Goal: Obtain resource: Download file/media

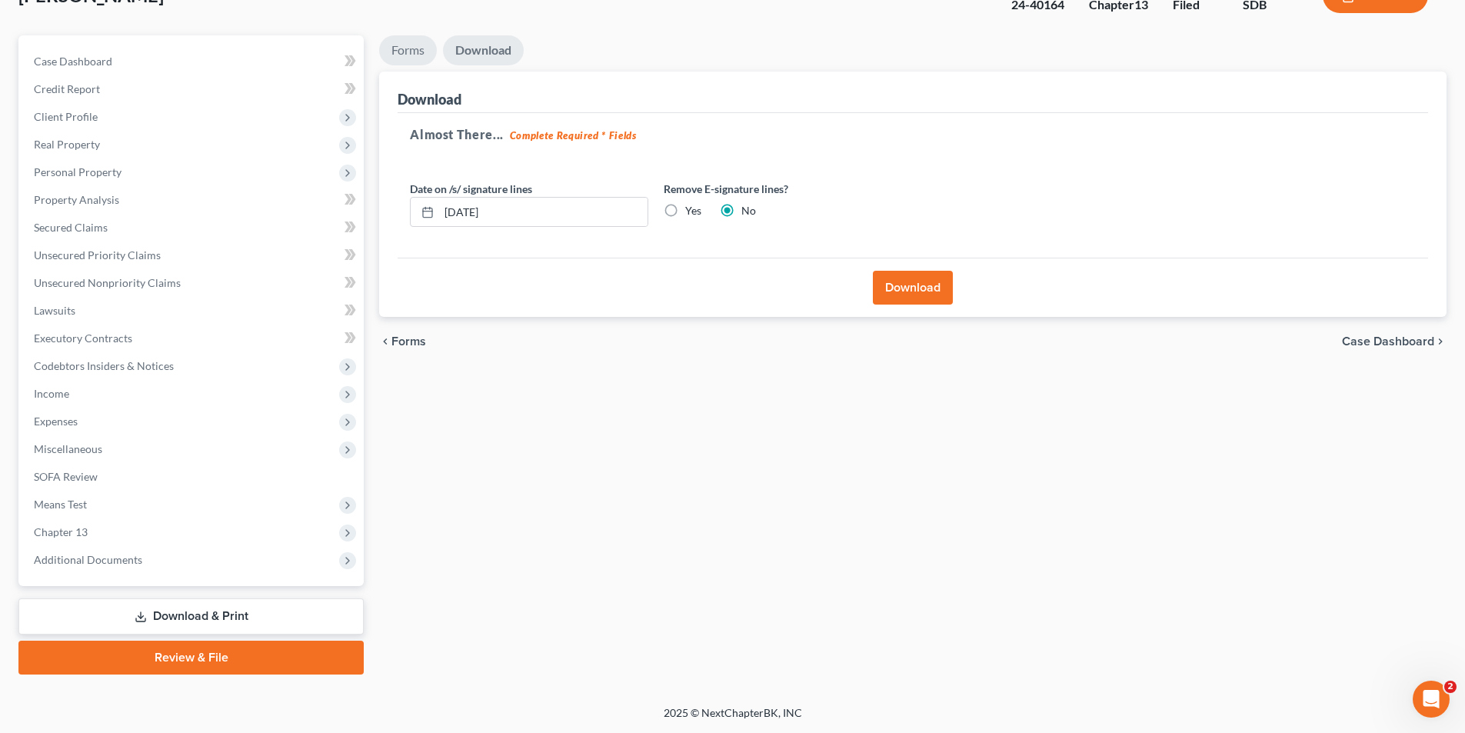
click at [406, 45] on link "Forms" at bounding box center [408, 50] width 58 height 30
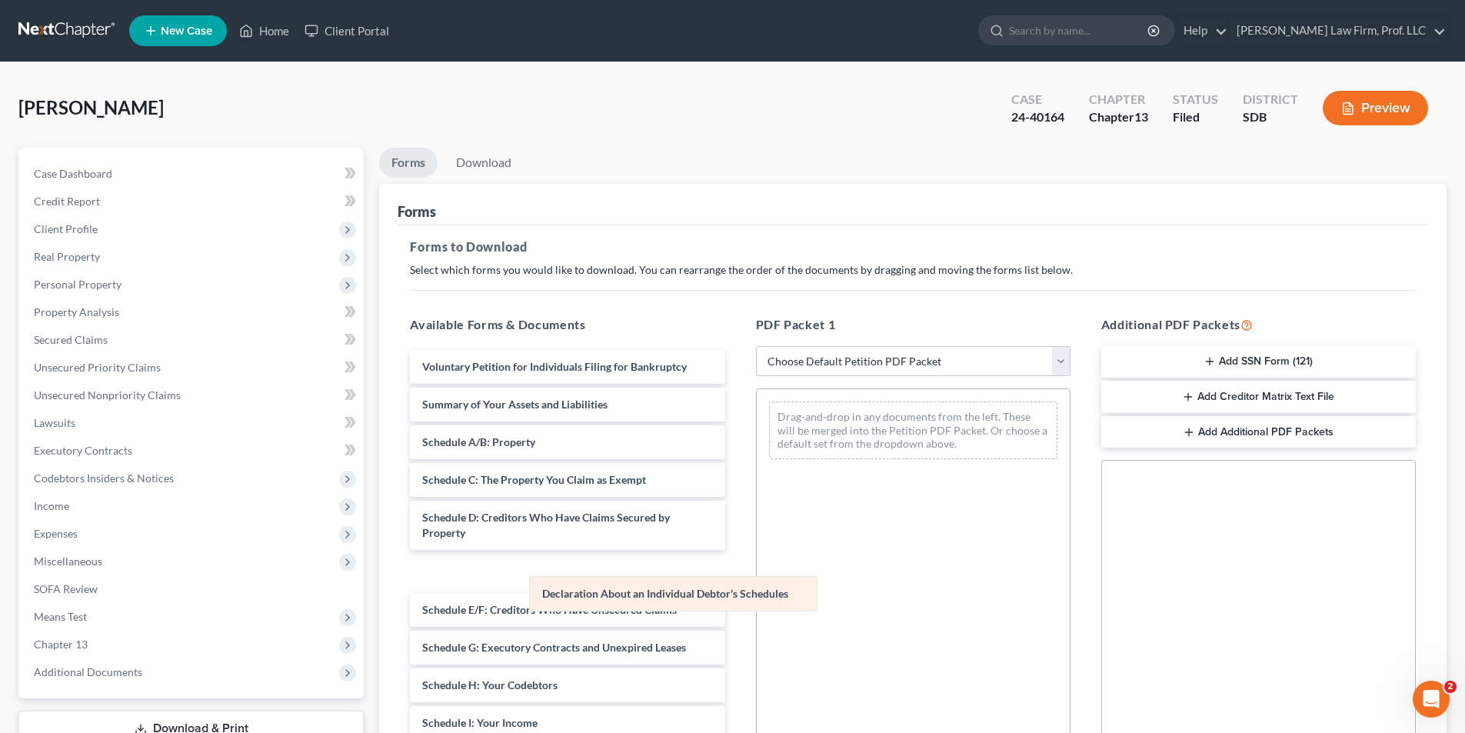
drag, startPoint x: 859, startPoint y: 420, endPoint x: 536, endPoint y: 589, distance: 364.6
click at [757, 471] on div "Declaration About an Individual Debtor's Schedules Declaration About an Individ…" at bounding box center [913, 430] width 313 height 82
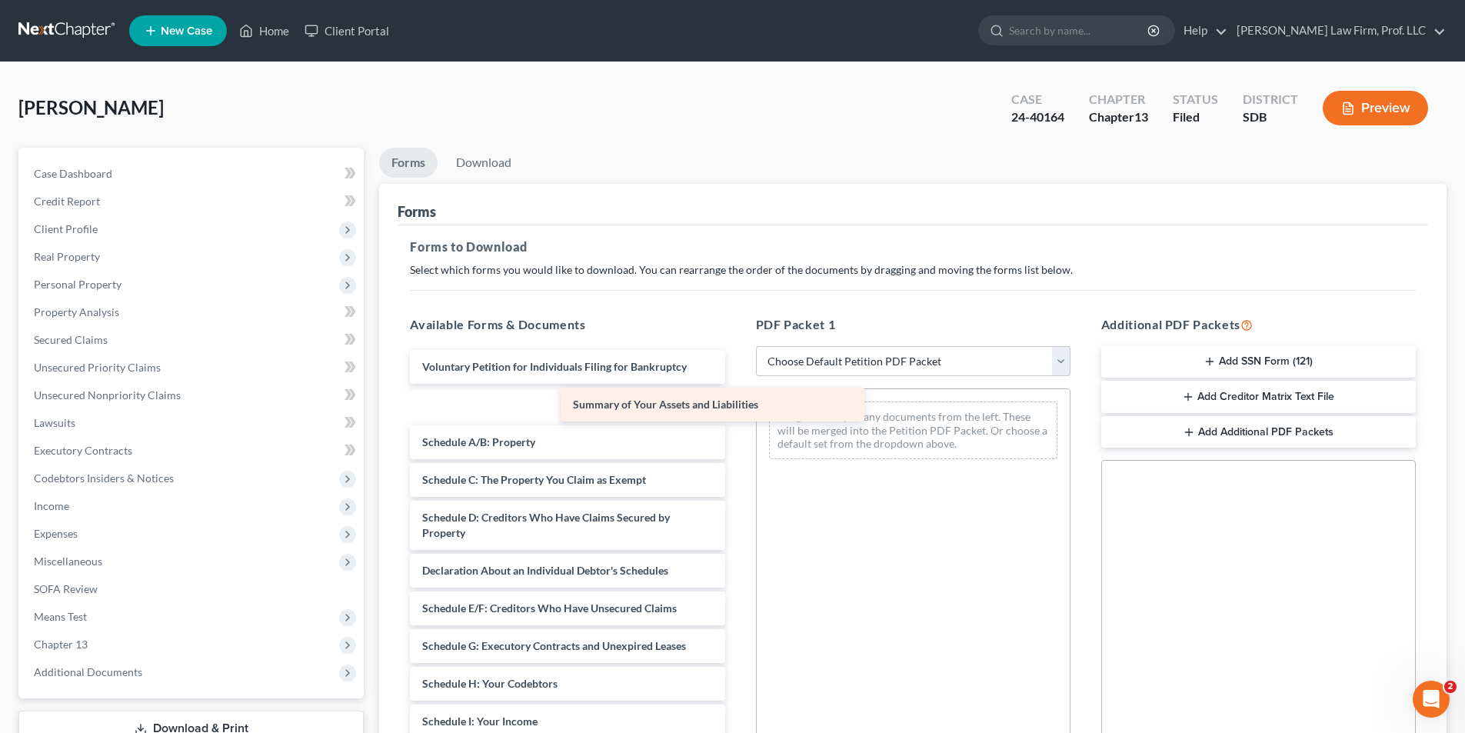
drag, startPoint x: 479, startPoint y: 407, endPoint x: 840, endPoint y: 404, distance: 360.6
click at [737, 404] on div "Summary of Your Assets and Liabilities Voluntary Petition for Individuals Filin…" at bounding box center [567, 691] width 339 height 683
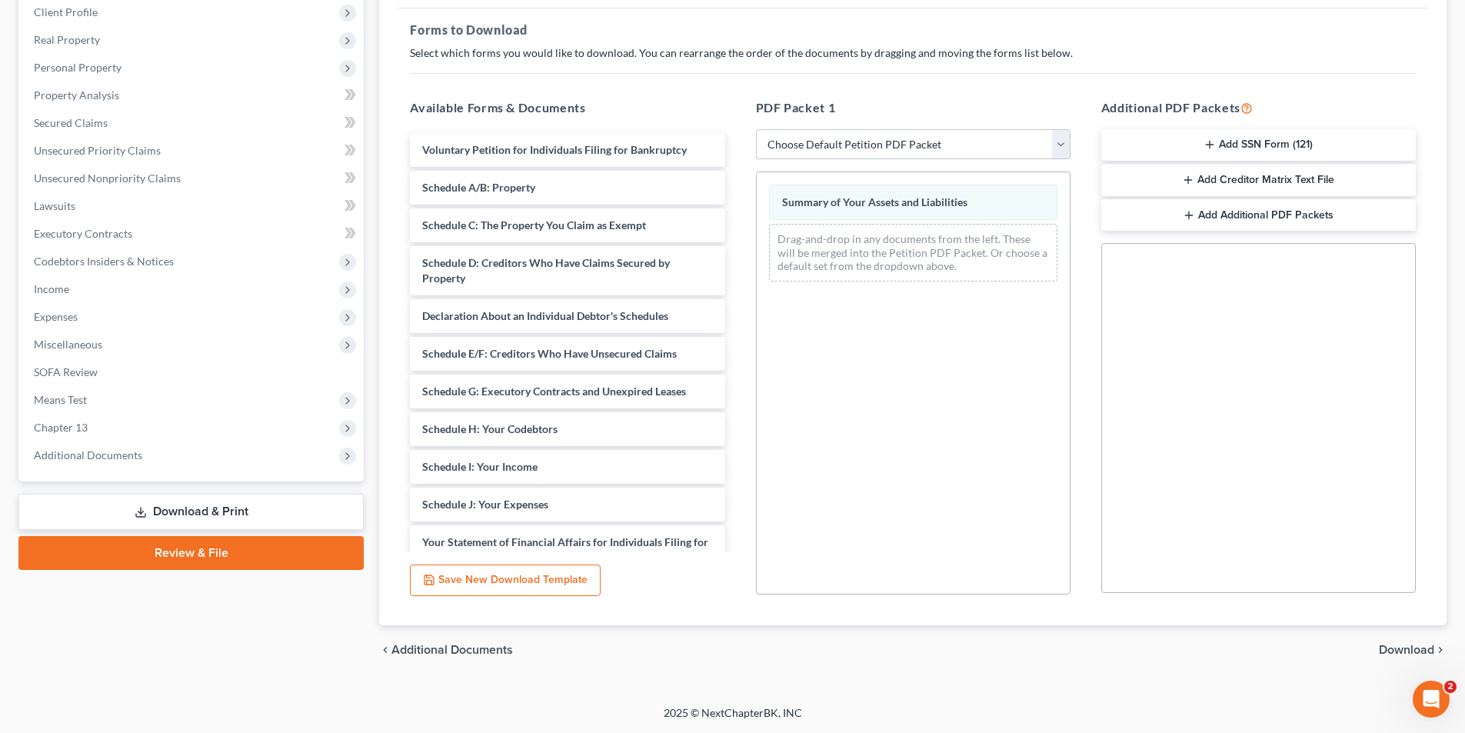
click at [1403, 648] on span "Download" at bounding box center [1406, 650] width 55 height 12
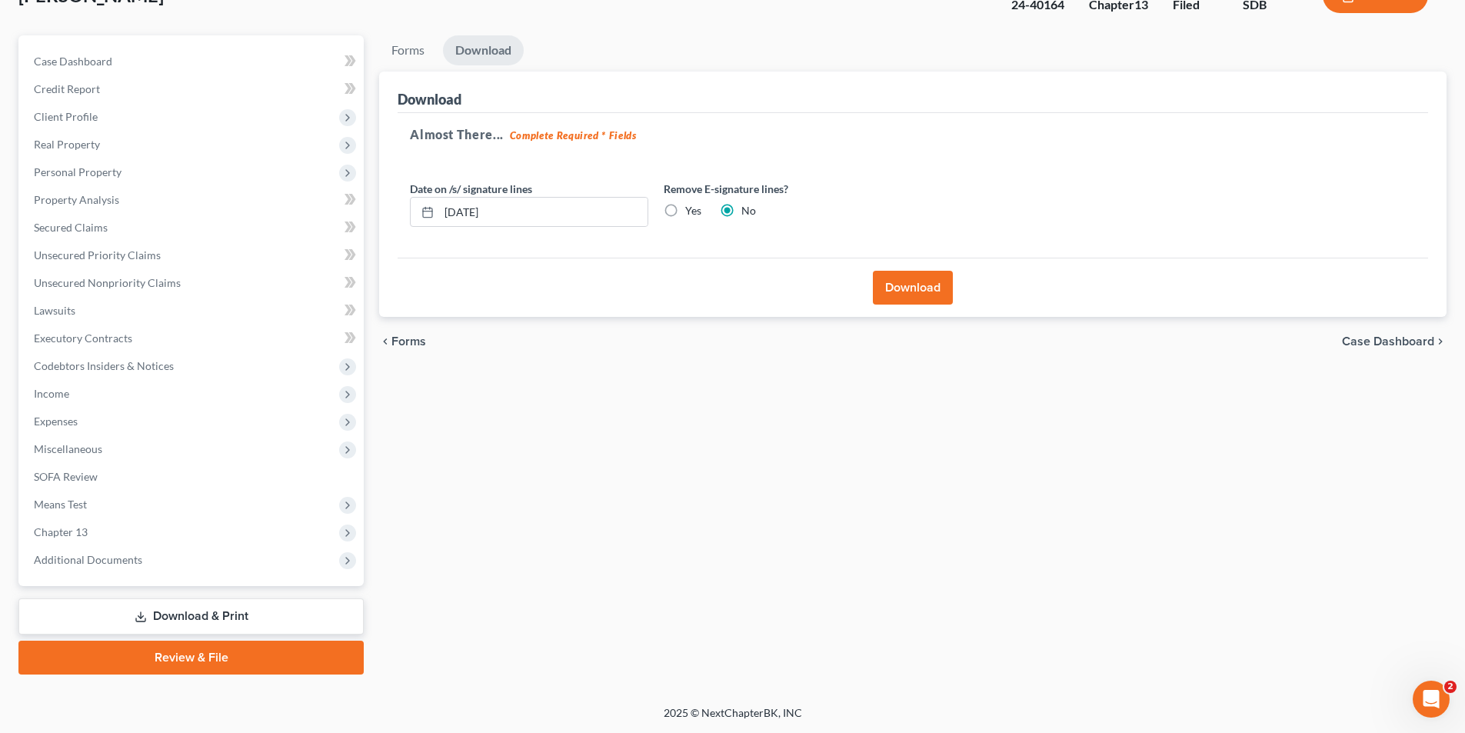
scroll to position [112, 0]
click at [922, 281] on button "Download" at bounding box center [913, 288] width 80 height 34
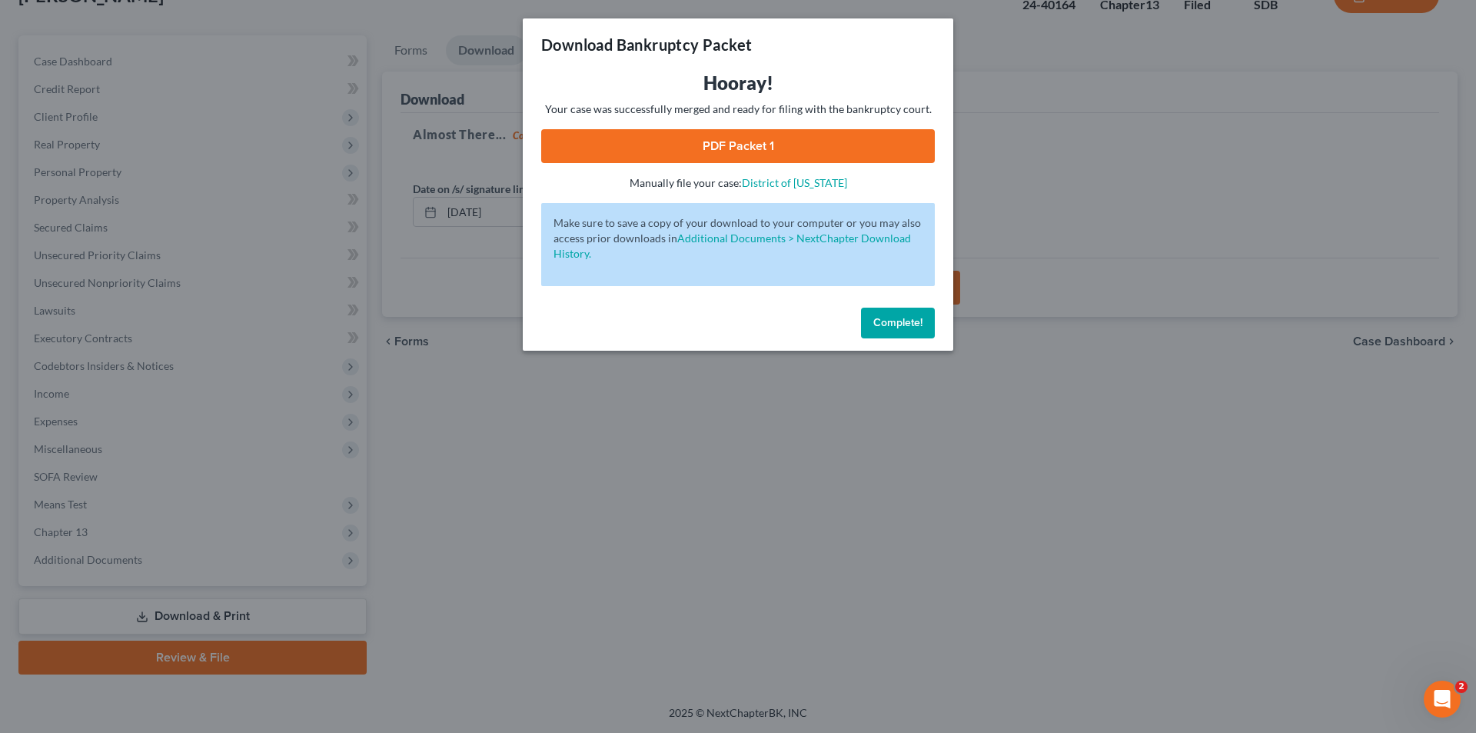
click at [823, 135] on link "PDF Packet 1" at bounding box center [738, 146] width 394 height 34
click at [910, 323] on span "Complete!" at bounding box center [897, 322] width 49 height 13
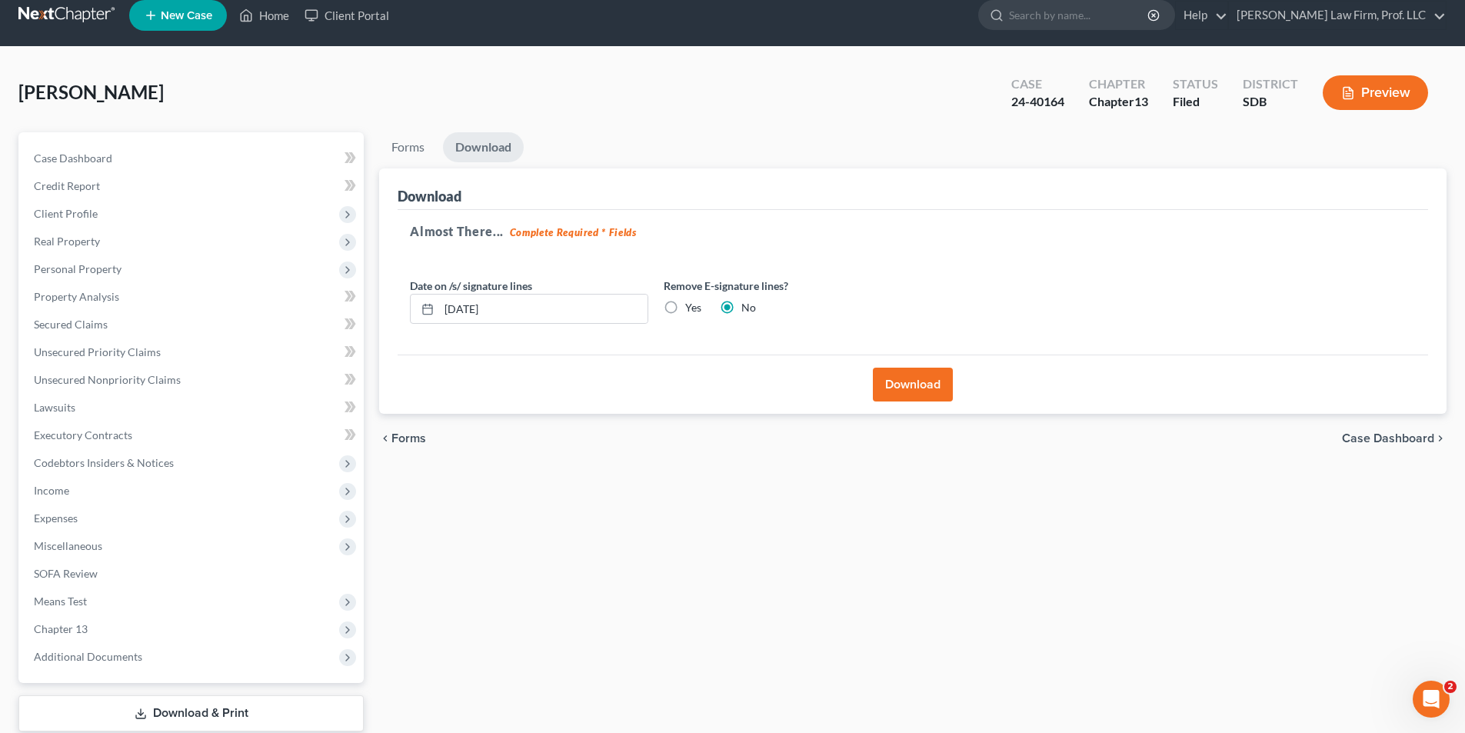
scroll to position [0, 0]
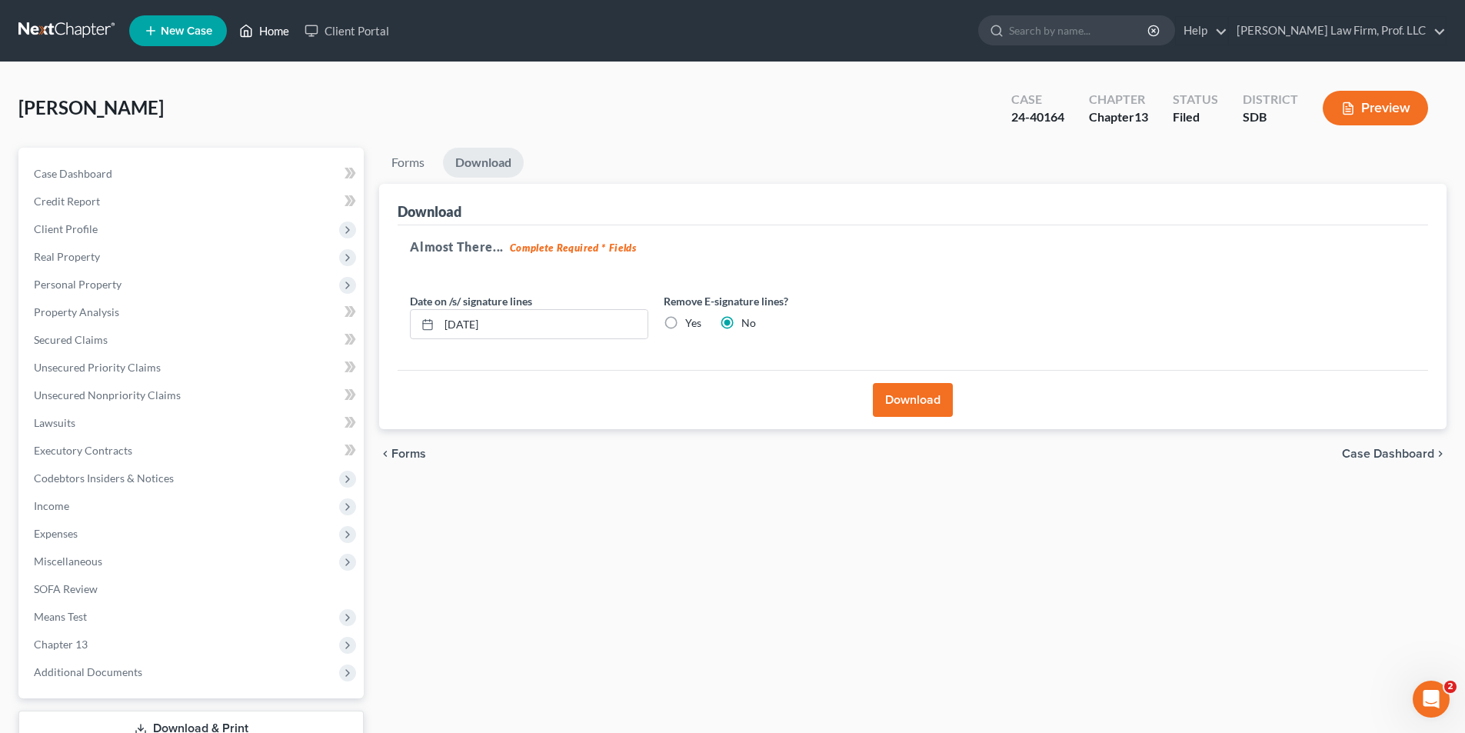
click at [264, 22] on link "Home" at bounding box center [263, 31] width 65 height 28
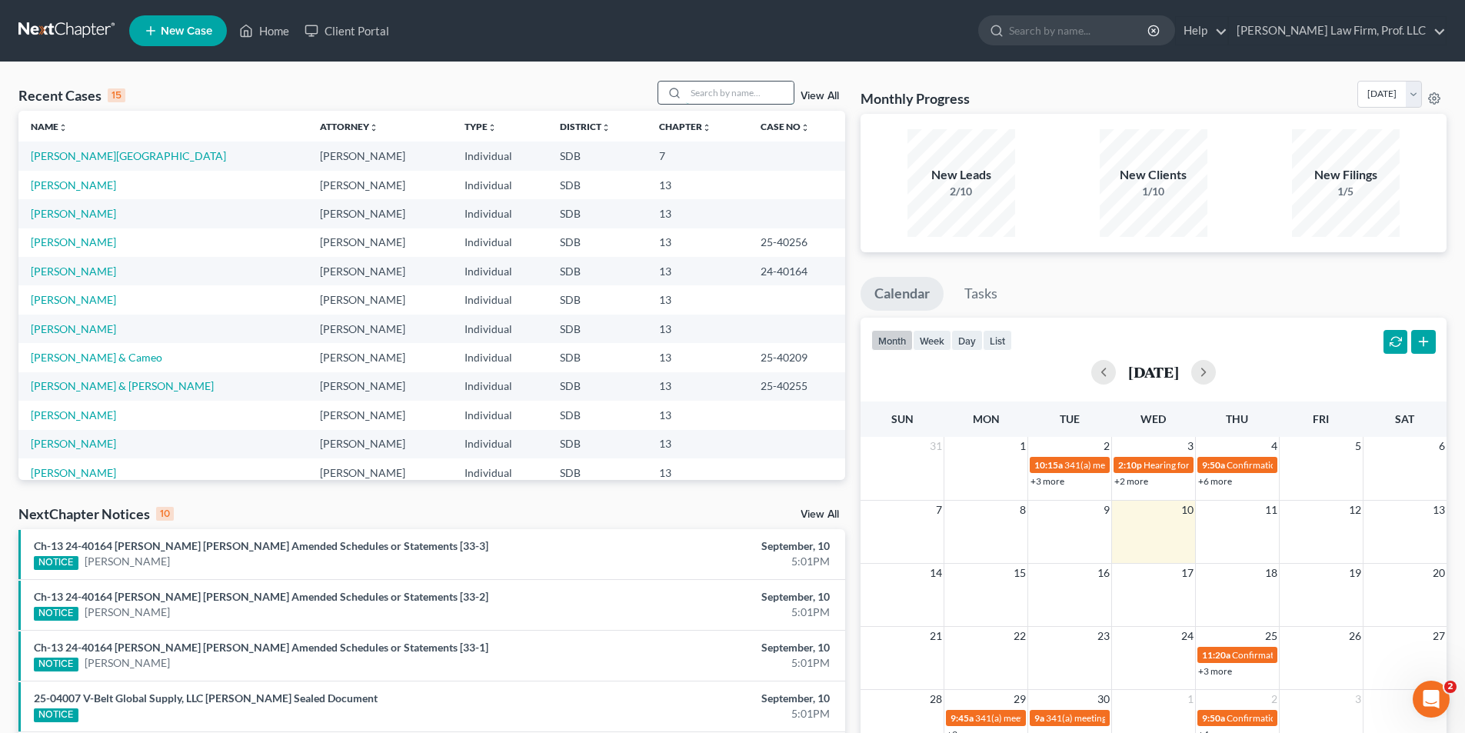
click at [704, 90] on input "search" at bounding box center [740, 93] width 108 height 22
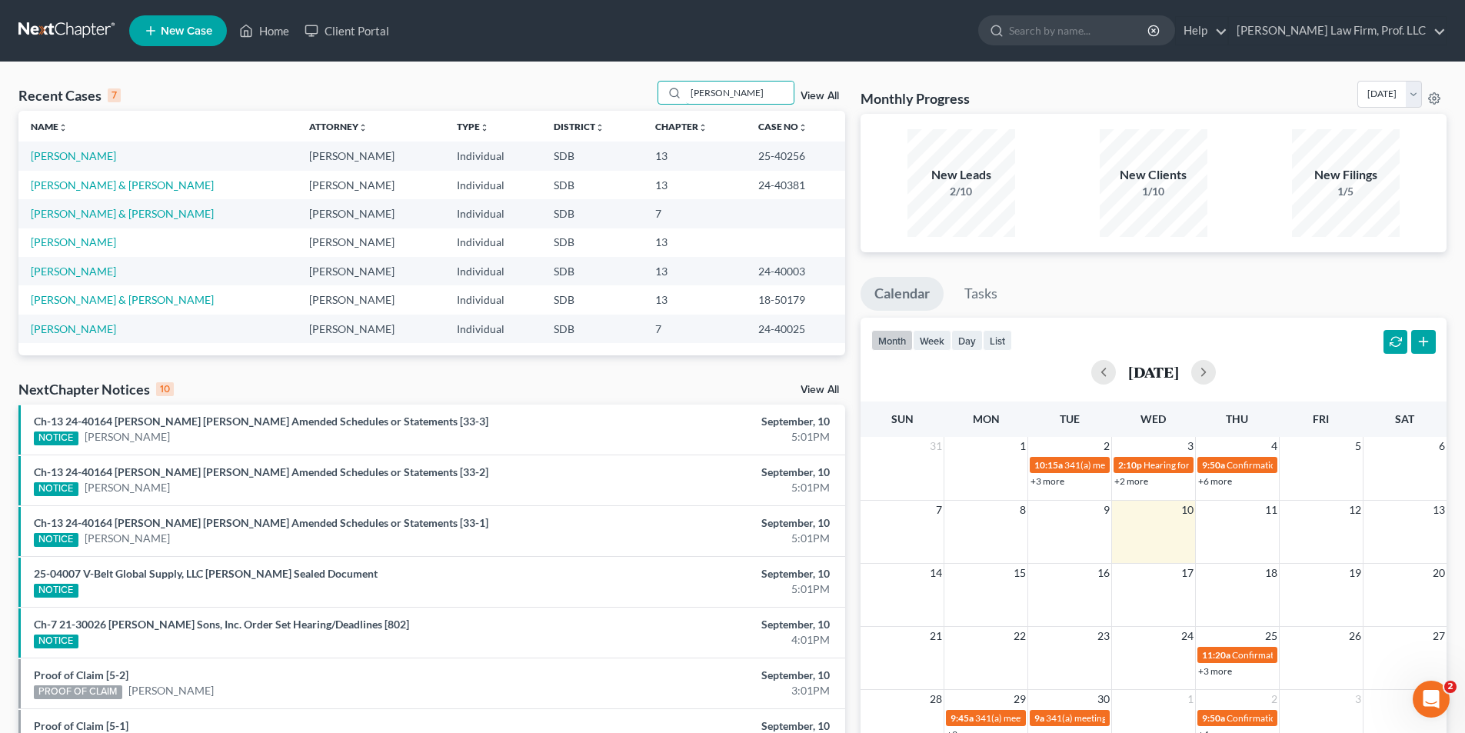
type input "[PERSON_NAME]"
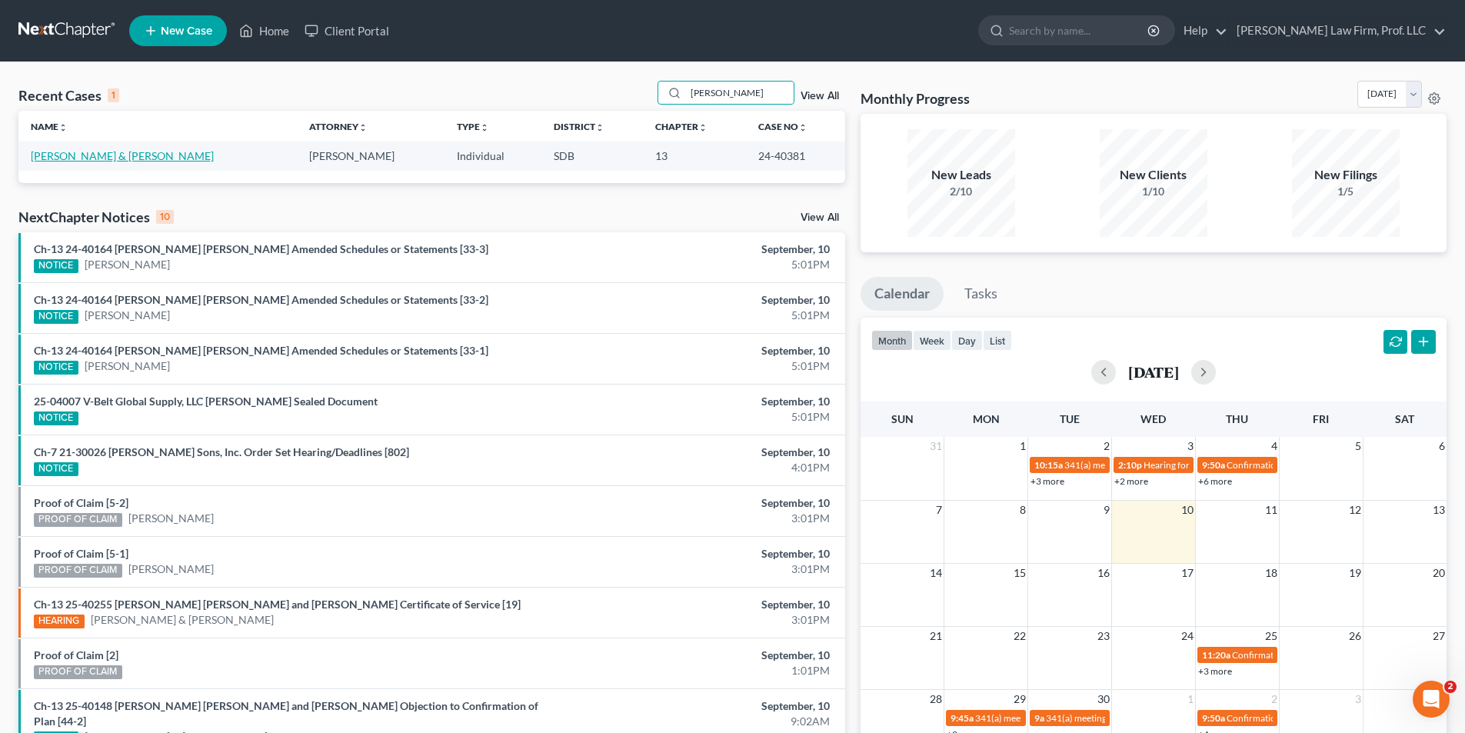
click at [115, 158] on link "[PERSON_NAME] & [PERSON_NAME]" at bounding box center [122, 155] width 183 height 13
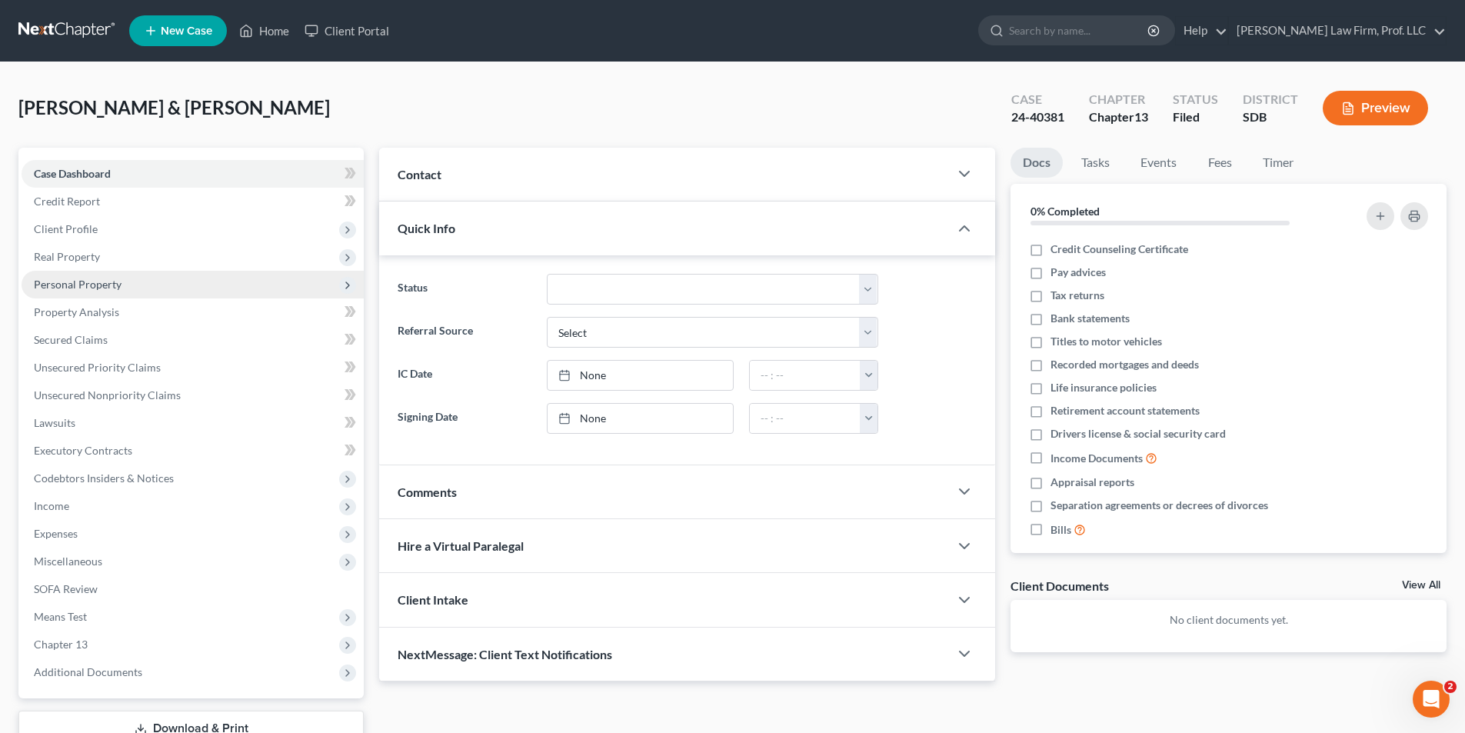
drag, startPoint x: 82, startPoint y: 284, endPoint x: 68, endPoint y: 288, distance: 13.9
click at [82, 284] on span "Personal Property" at bounding box center [78, 284] width 88 height 13
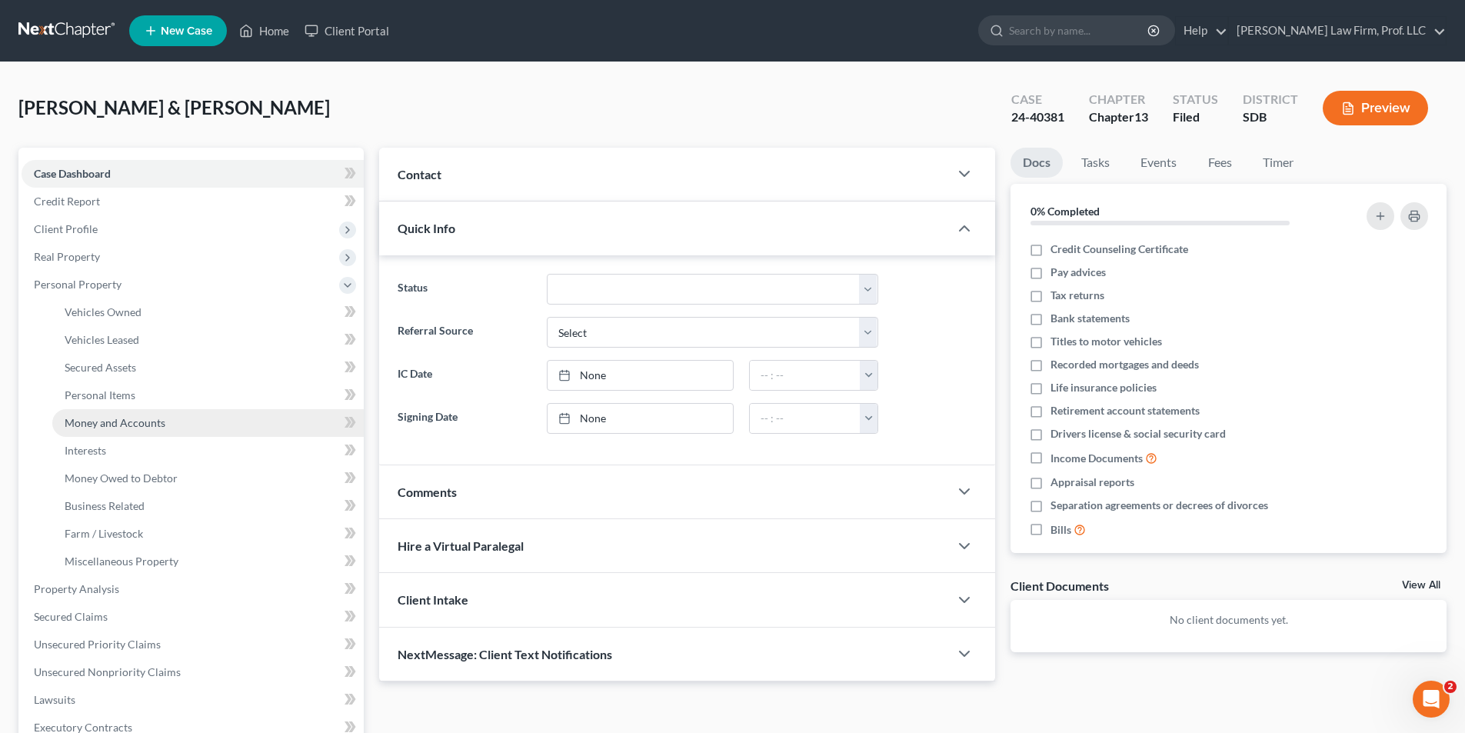
click at [119, 427] on span "Money and Accounts" at bounding box center [115, 422] width 101 height 13
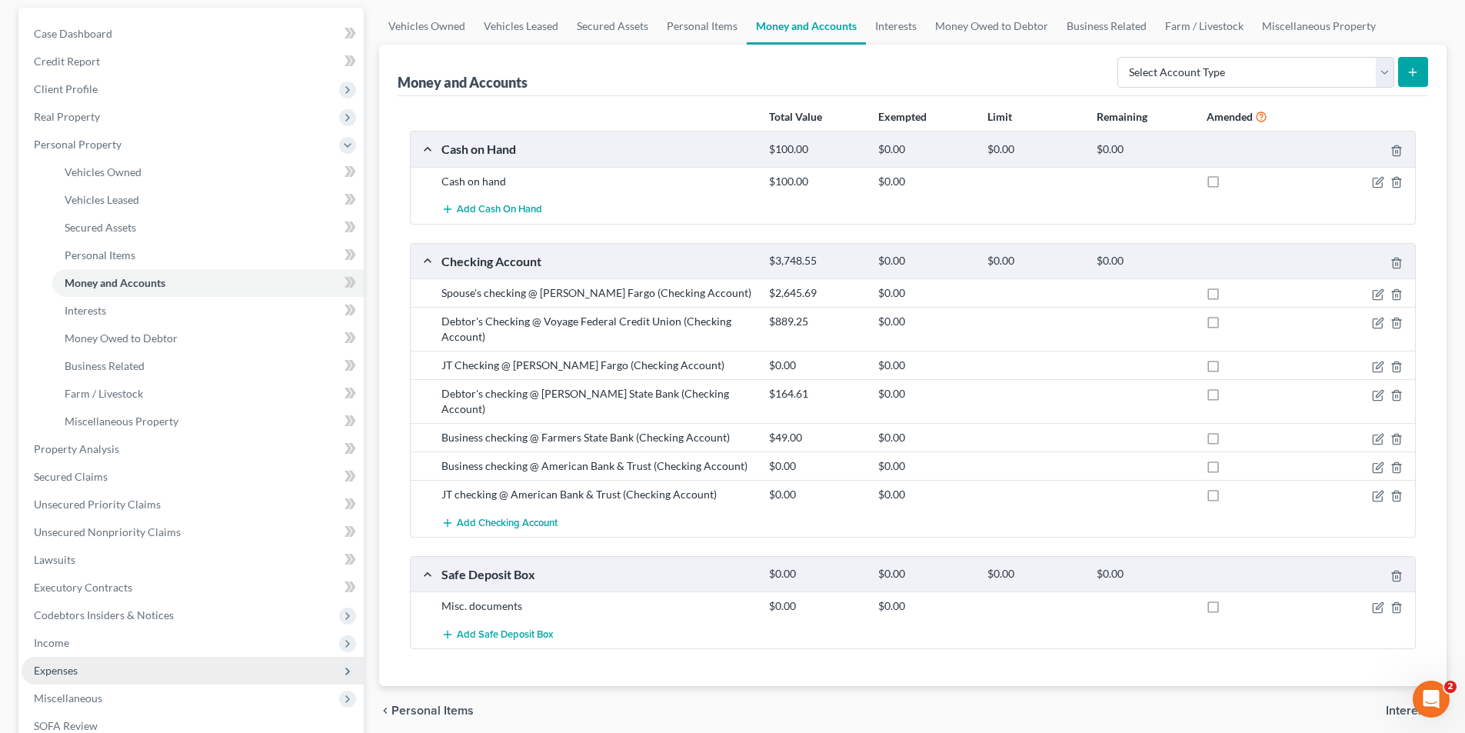
scroll to position [384, 0]
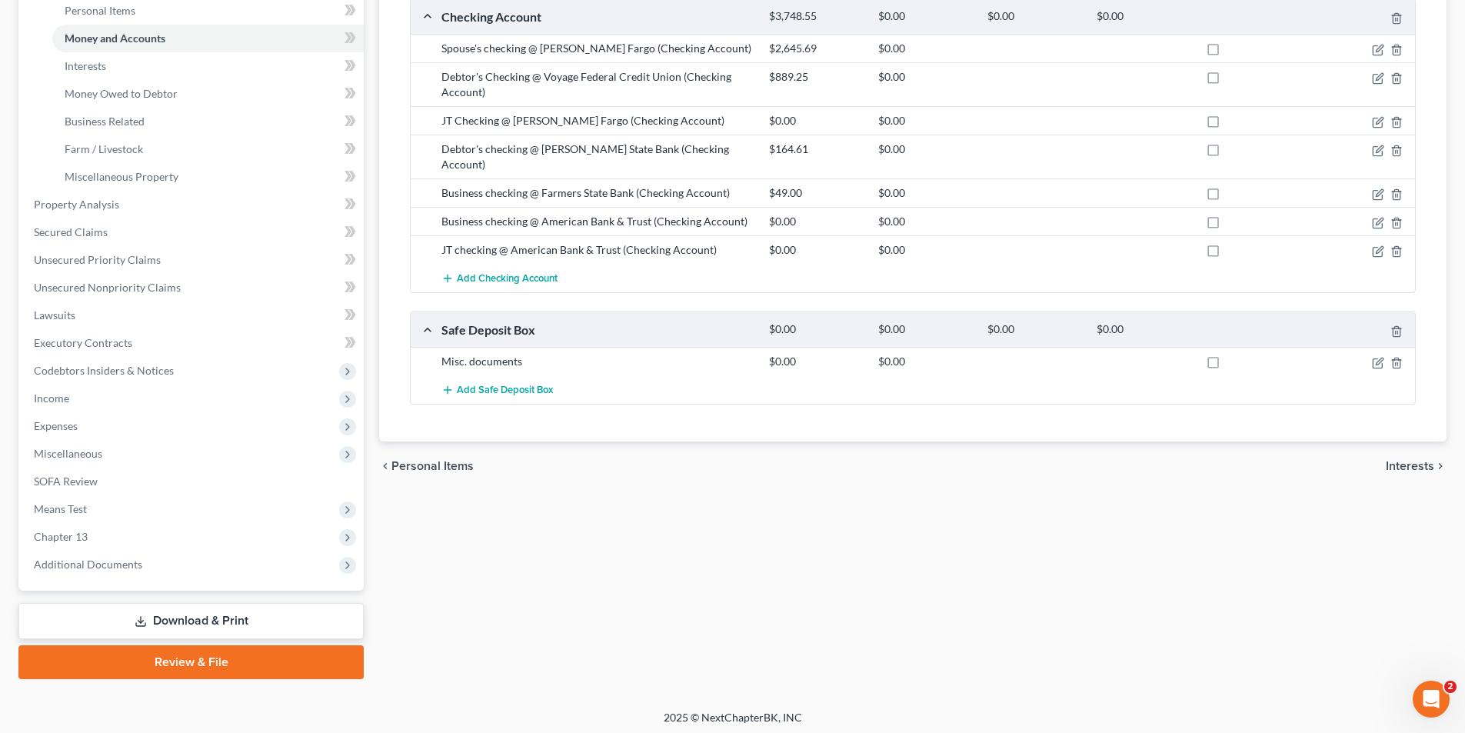
click at [179, 623] on link "Download & Print" at bounding box center [190, 621] width 345 height 36
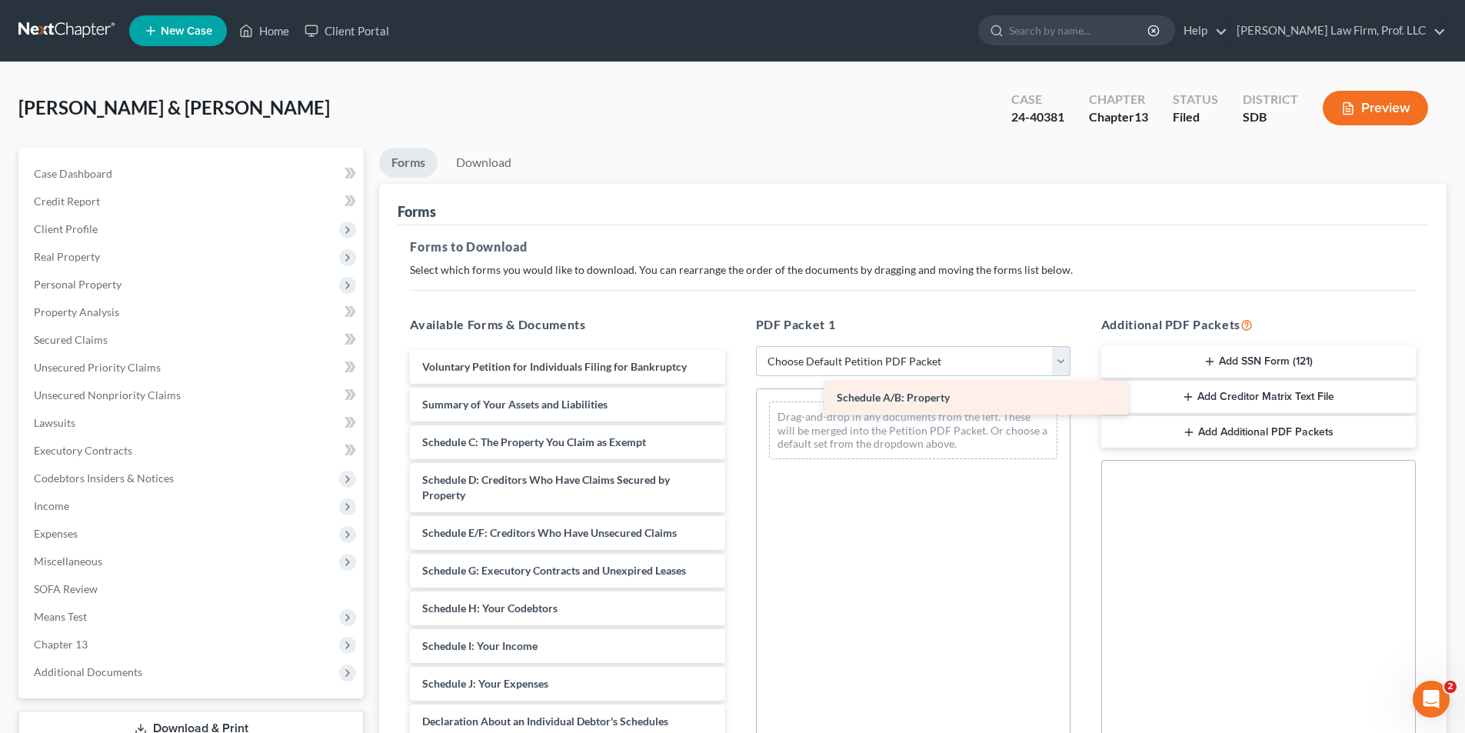
drag, startPoint x: 506, startPoint y: 438, endPoint x: 883, endPoint y: 394, distance: 380.1
click at [737, 391] on div "Schedule A/B: Property Voluntary Petition for Individuals Filing for Bankruptcy…" at bounding box center [567, 672] width 339 height 645
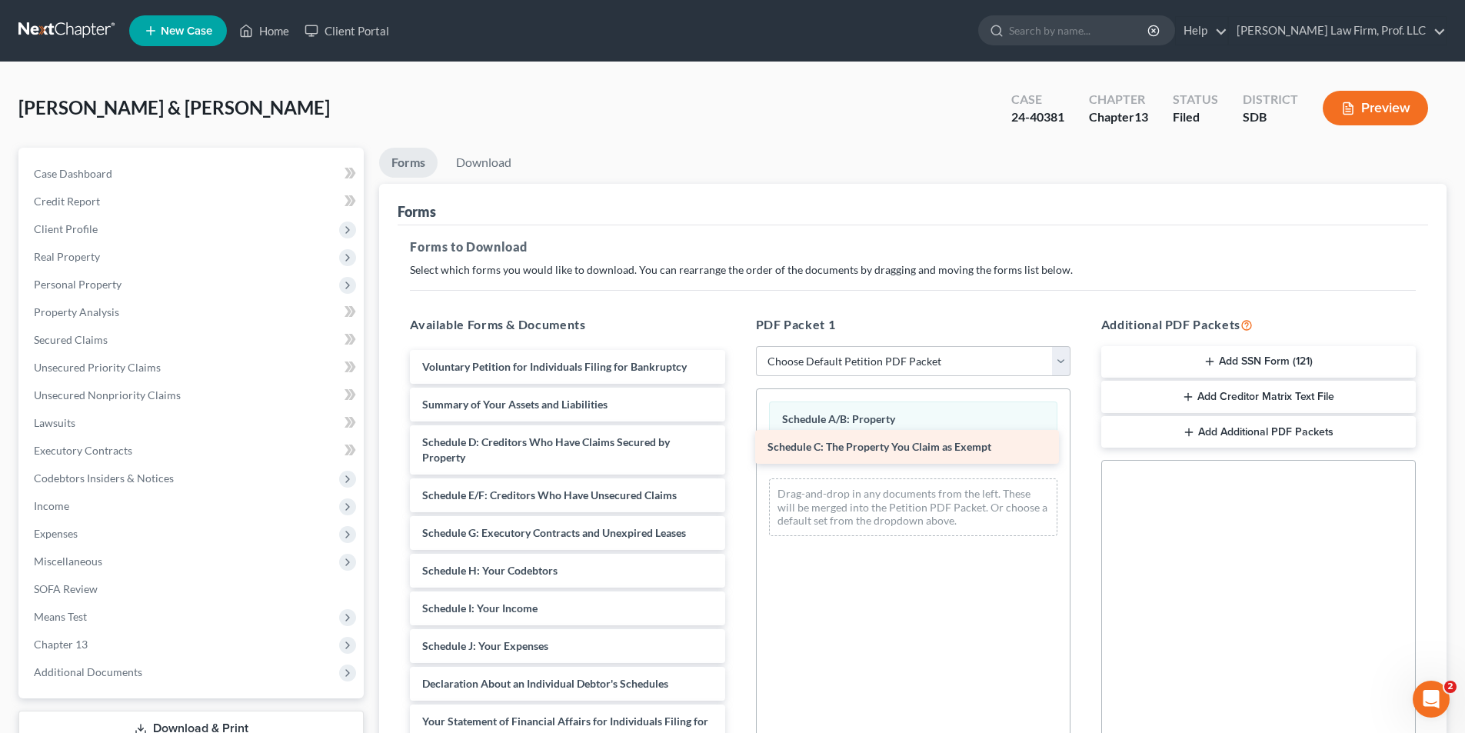
drag, startPoint x: 494, startPoint y: 444, endPoint x: 835, endPoint y: 448, distance: 341.4
click at [737, 448] on div "Schedule C: The Property You Claim as Exempt Voluntary Petition for Individuals…" at bounding box center [567, 653] width 339 height 607
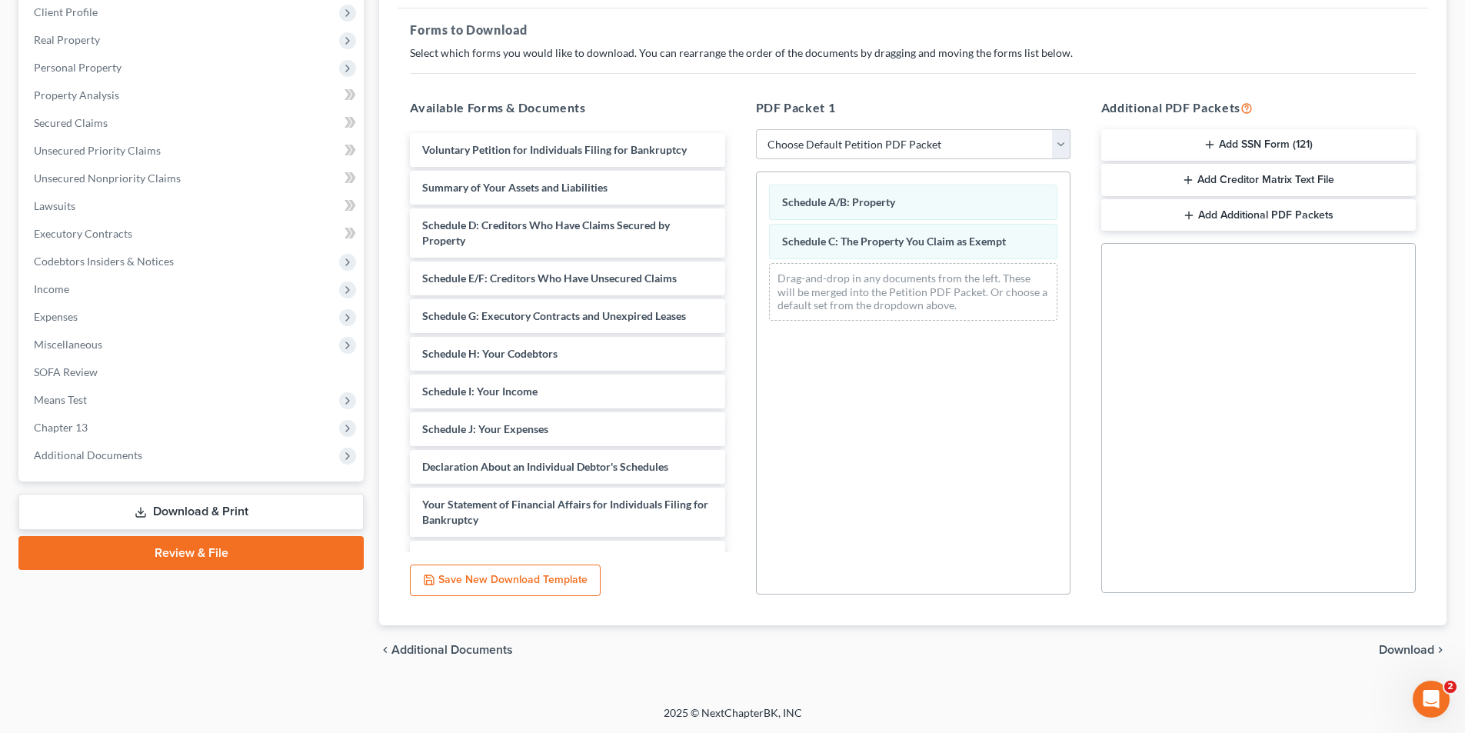
click at [1389, 652] on span "Download" at bounding box center [1406, 650] width 55 height 12
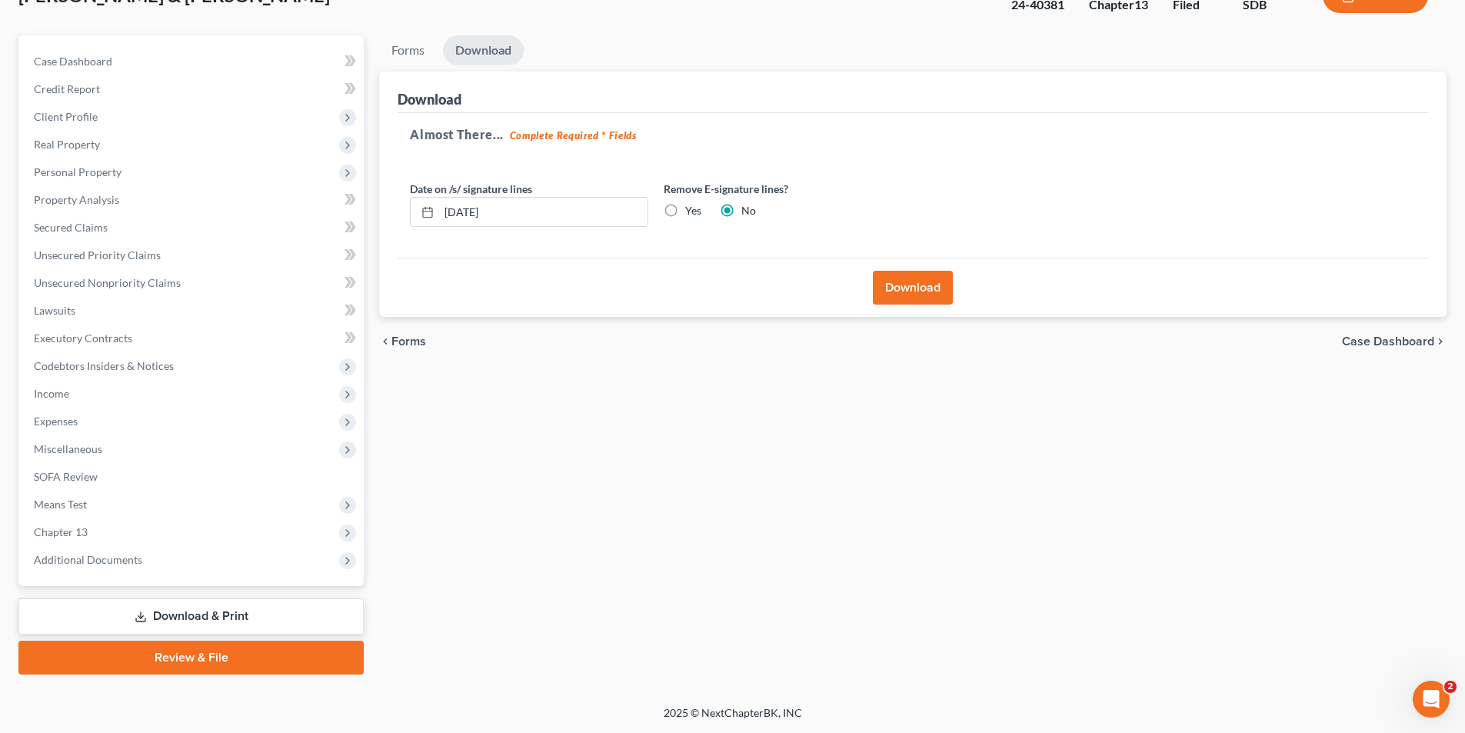
click at [946, 279] on button "Download" at bounding box center [913, 288] width 80 height 34
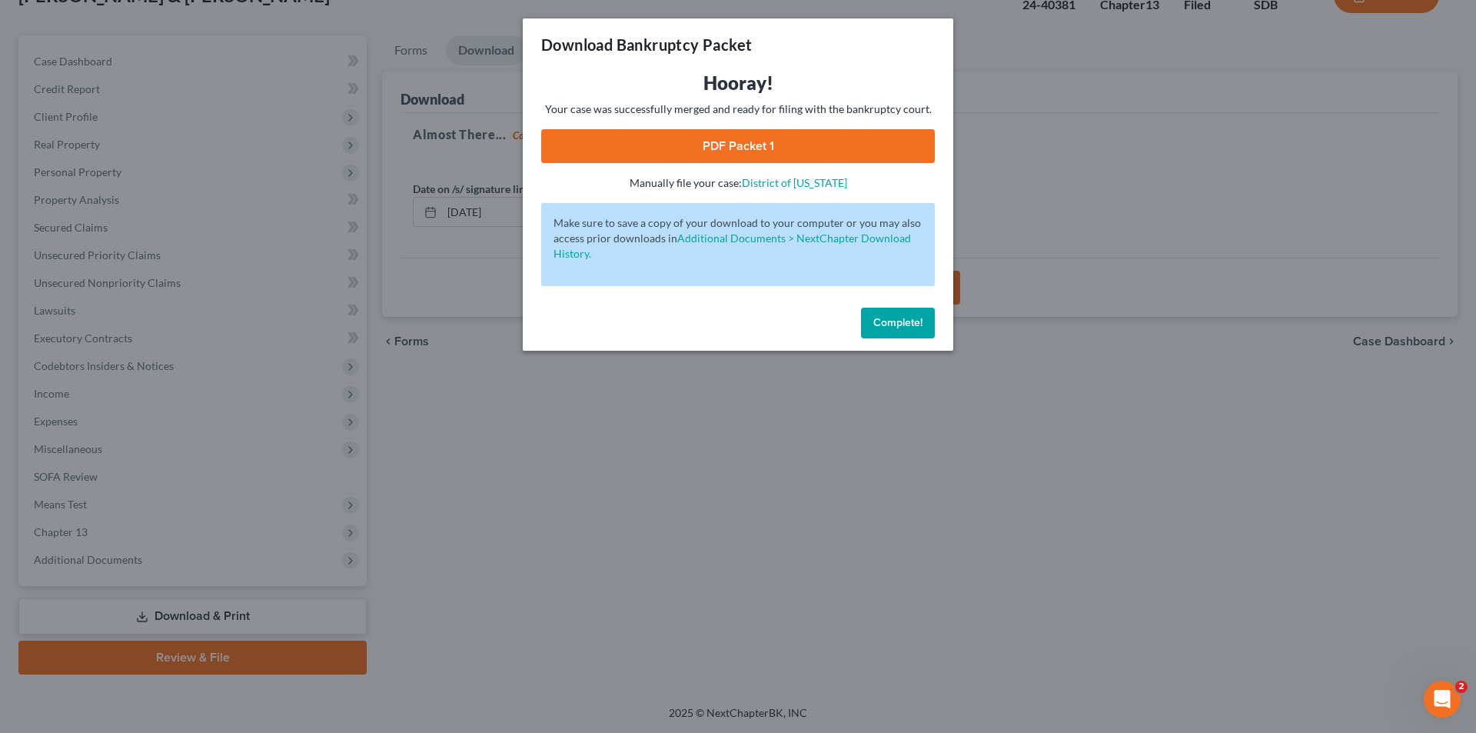
click at [747, 151] on link "PDF Packet 1" at bounding box center [738, 146] width 394 height 34
click at [895, 319] on span "Complete!" at bounding box center [897, 322] width 49 height 13
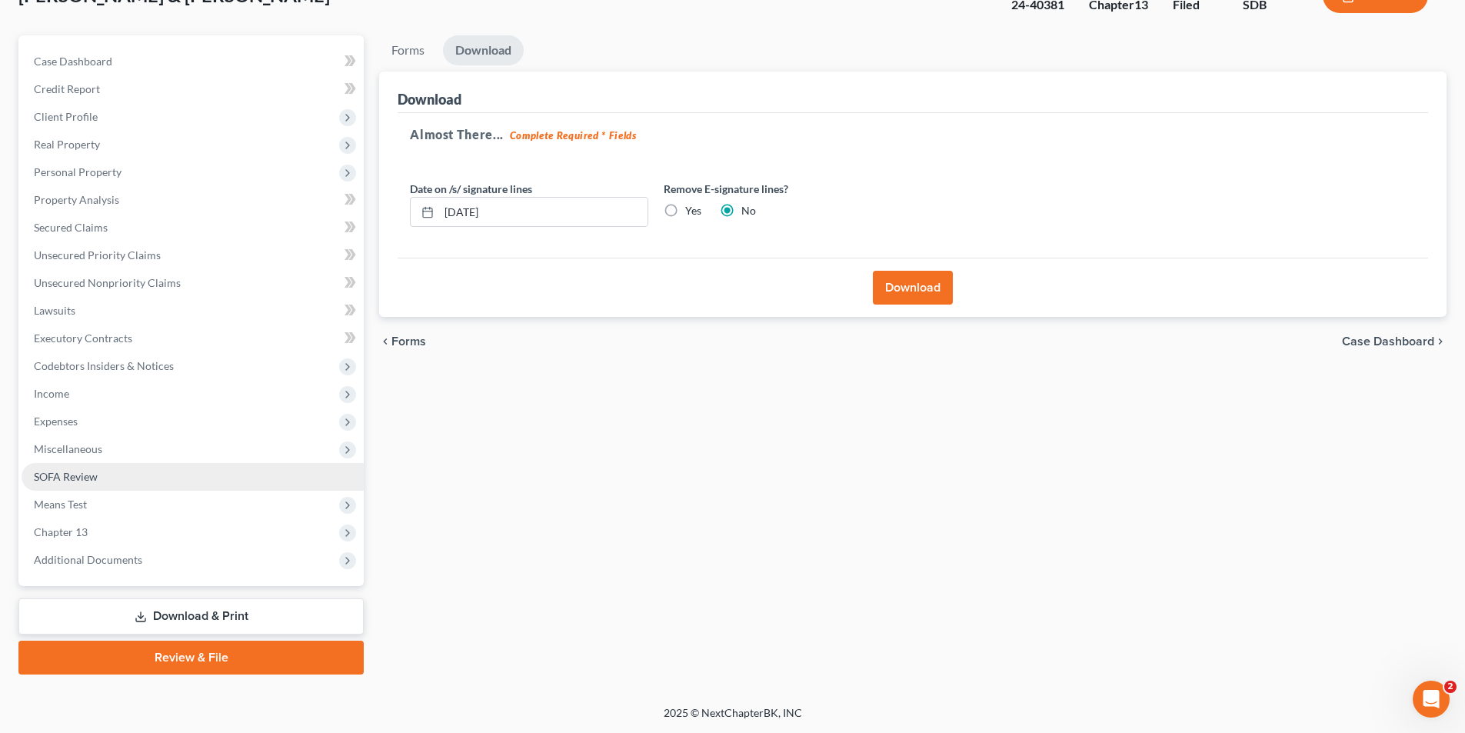
click at [68, 486] on link "SOFA Review" at bounding box center [193, 477] width 342 height 28
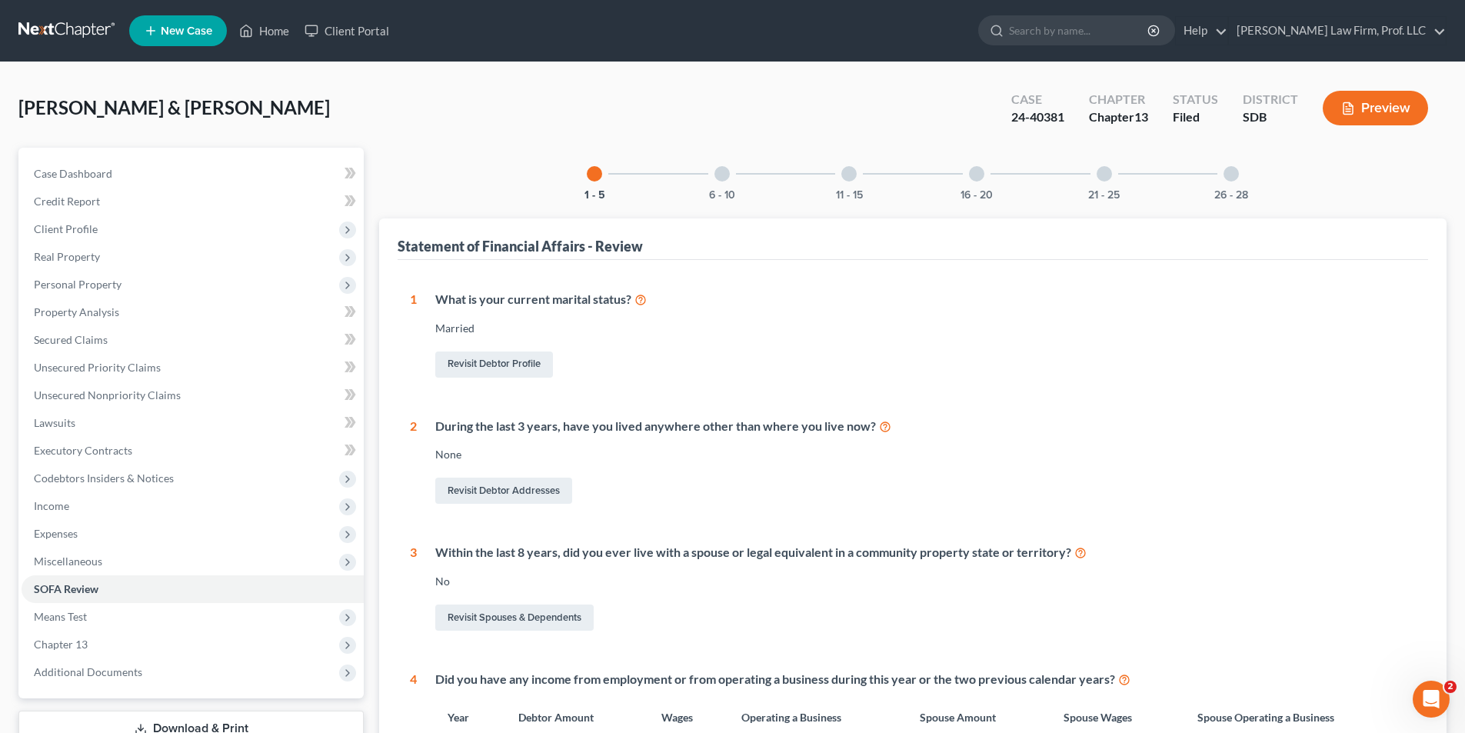
click at [980, 171] on div at bounding box center [976, 173] width 15 height 15
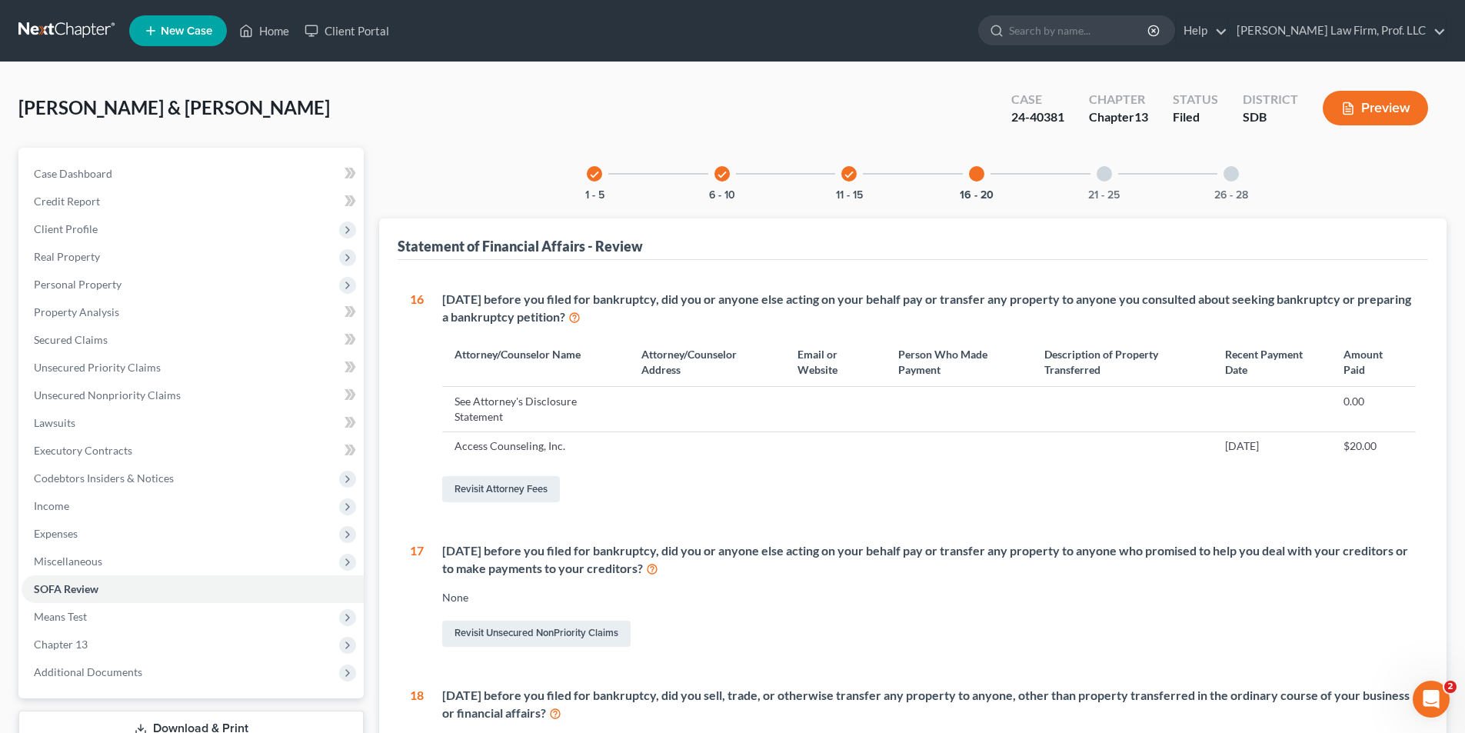
click at [1103, 173] on div at bounding box center [1103, 173] width 15 height 15
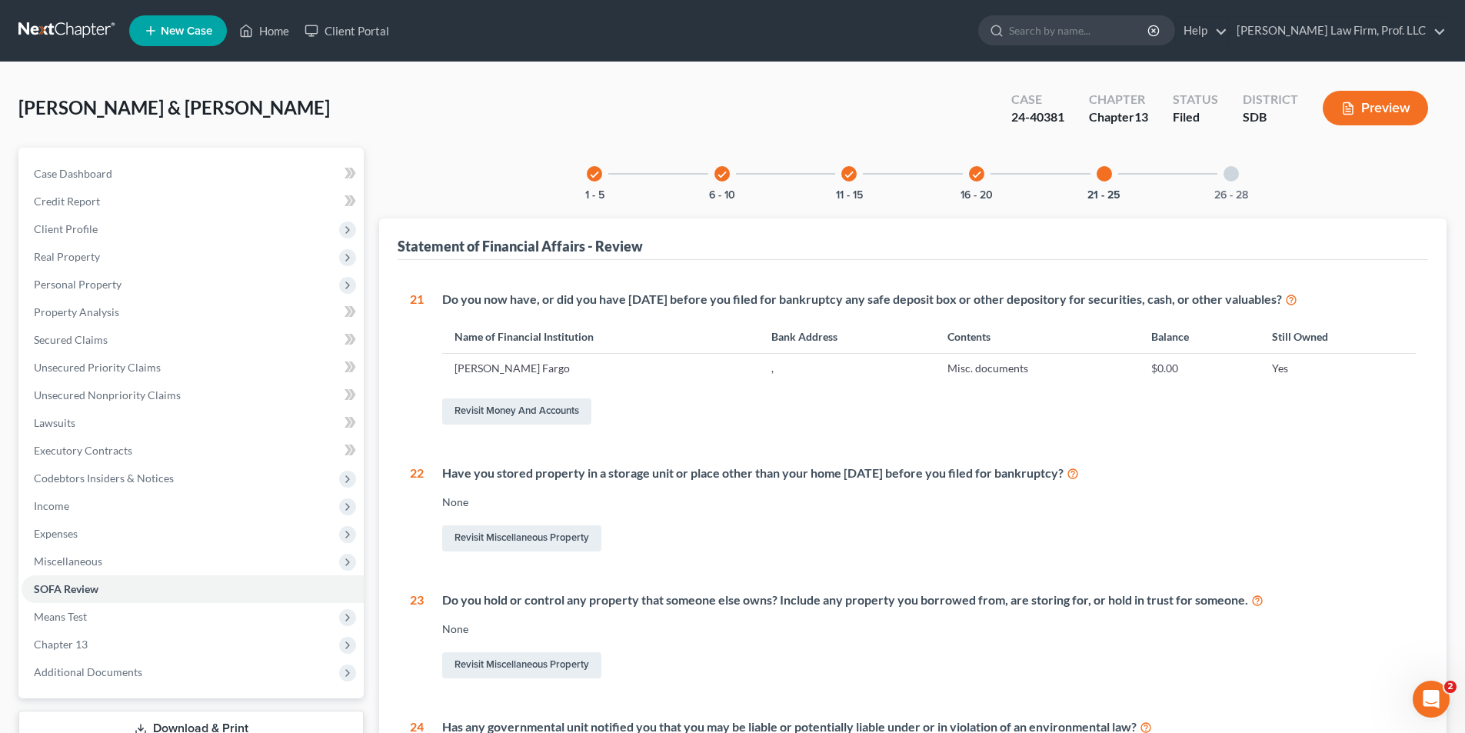
click at [979, 171] on icon "check" at bounding box center [976, 174] width 11 height 11
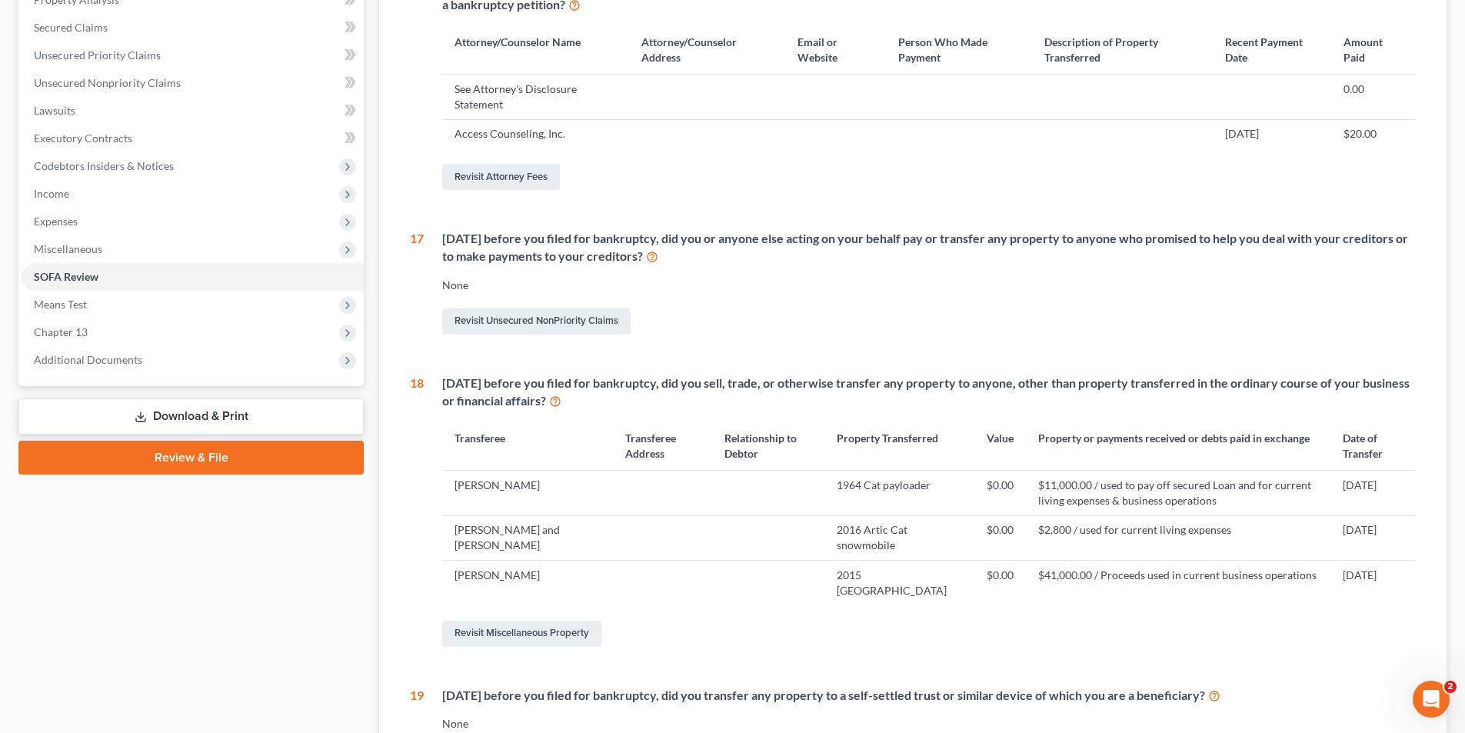
scroll to position [384, 0]
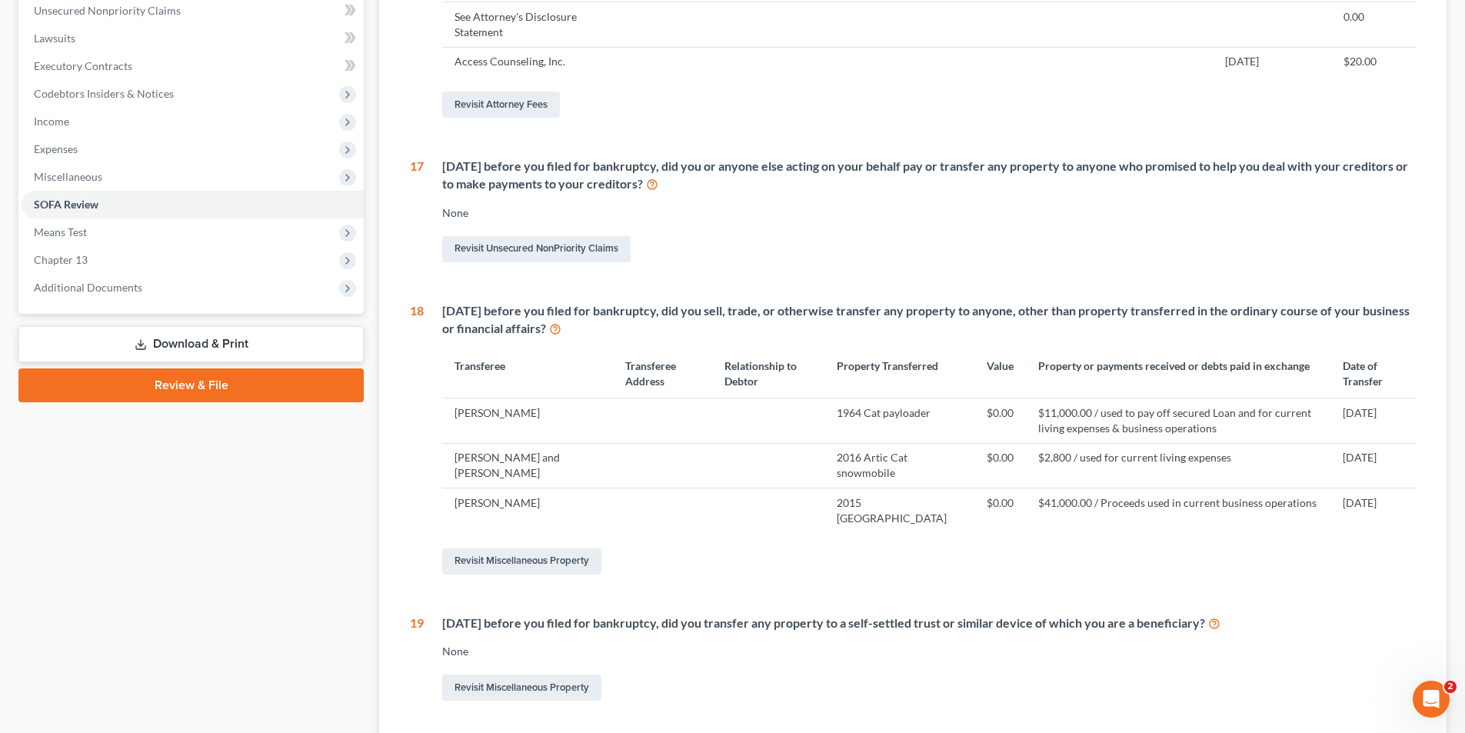
click at [1083, 458] on td "$2,800 / used for current living expenses" at bounding box center [1178, 465] width 304 height 45
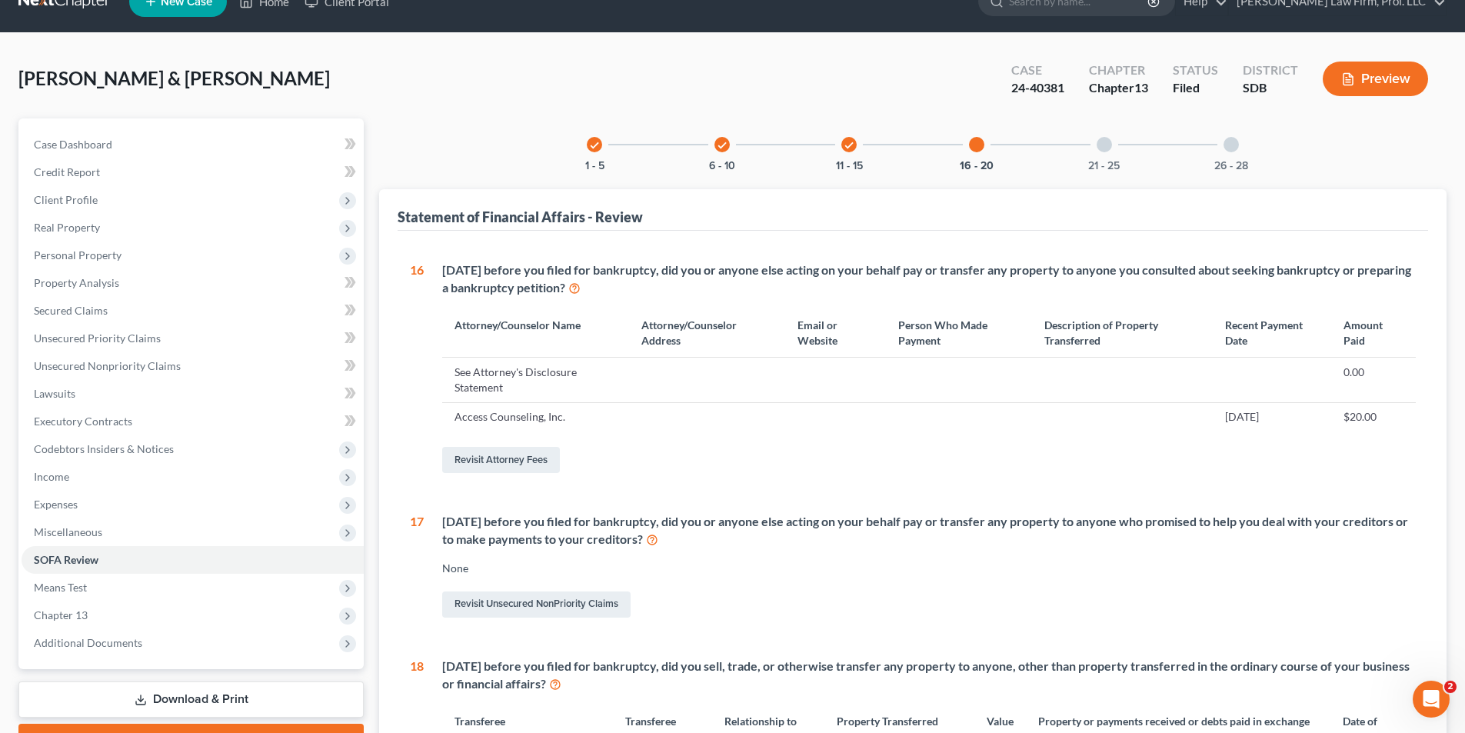
scroll to position [0, 0]
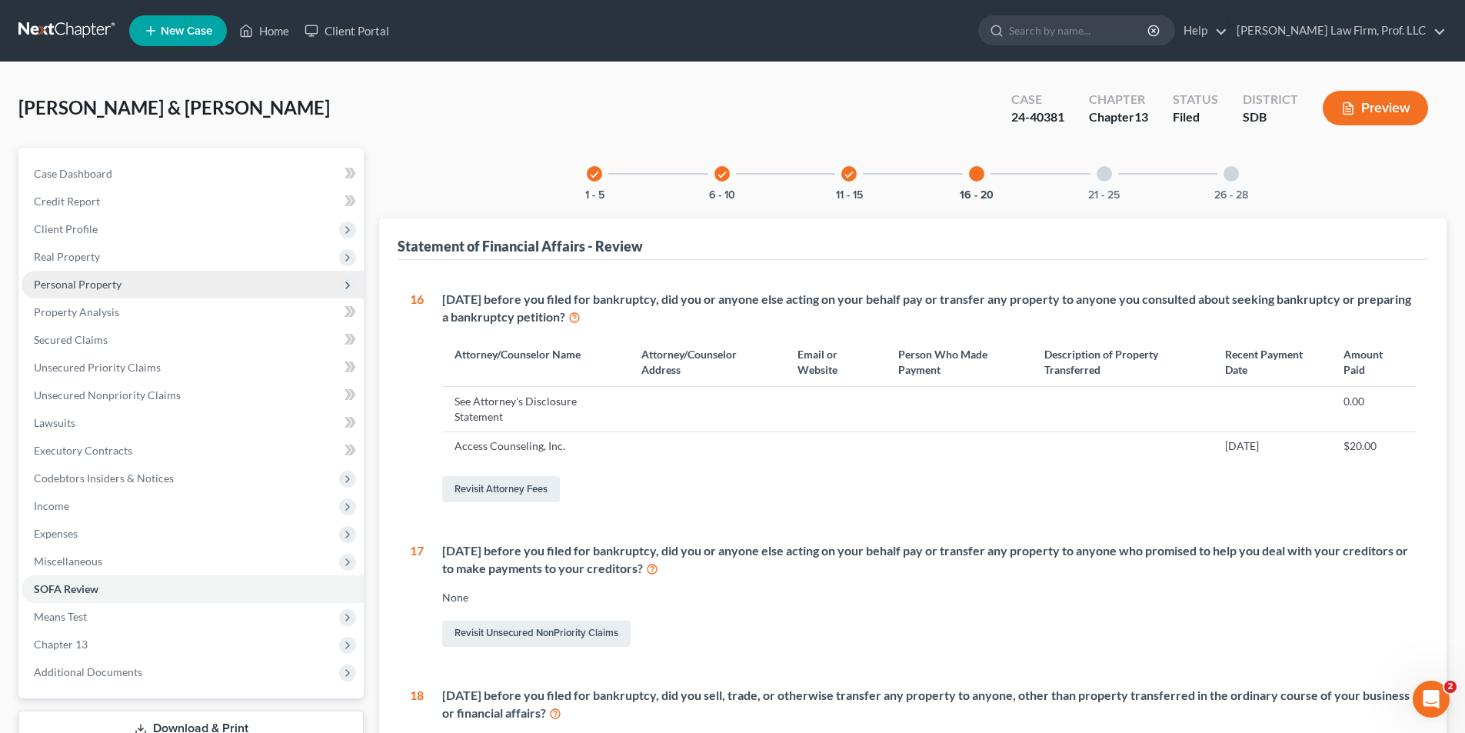
click at [85, 279] on span "Personal Property" at bounding box center [78, 284] width 88 height 13
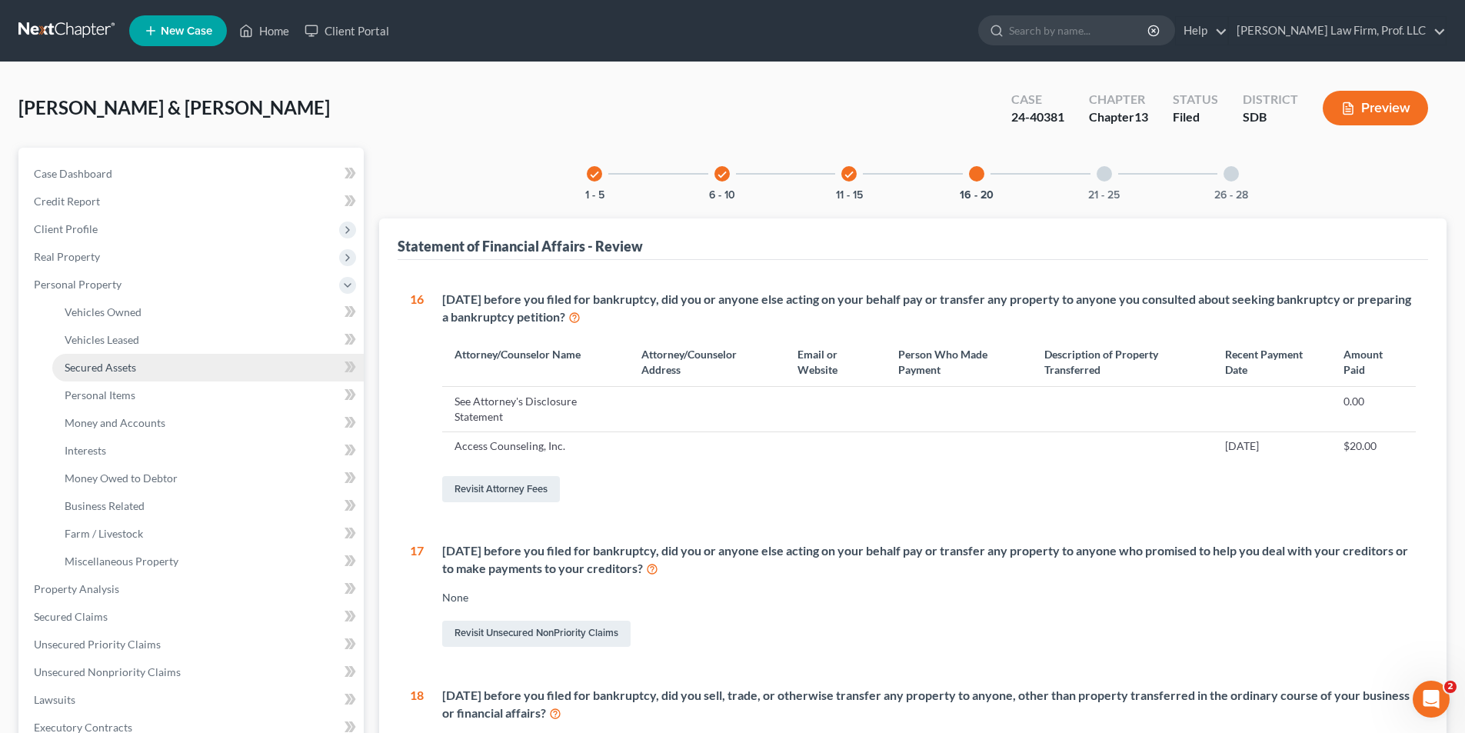
click at [118, 371] on span "Secured Assets" at bounding box center [101, 367] width 72 height 13
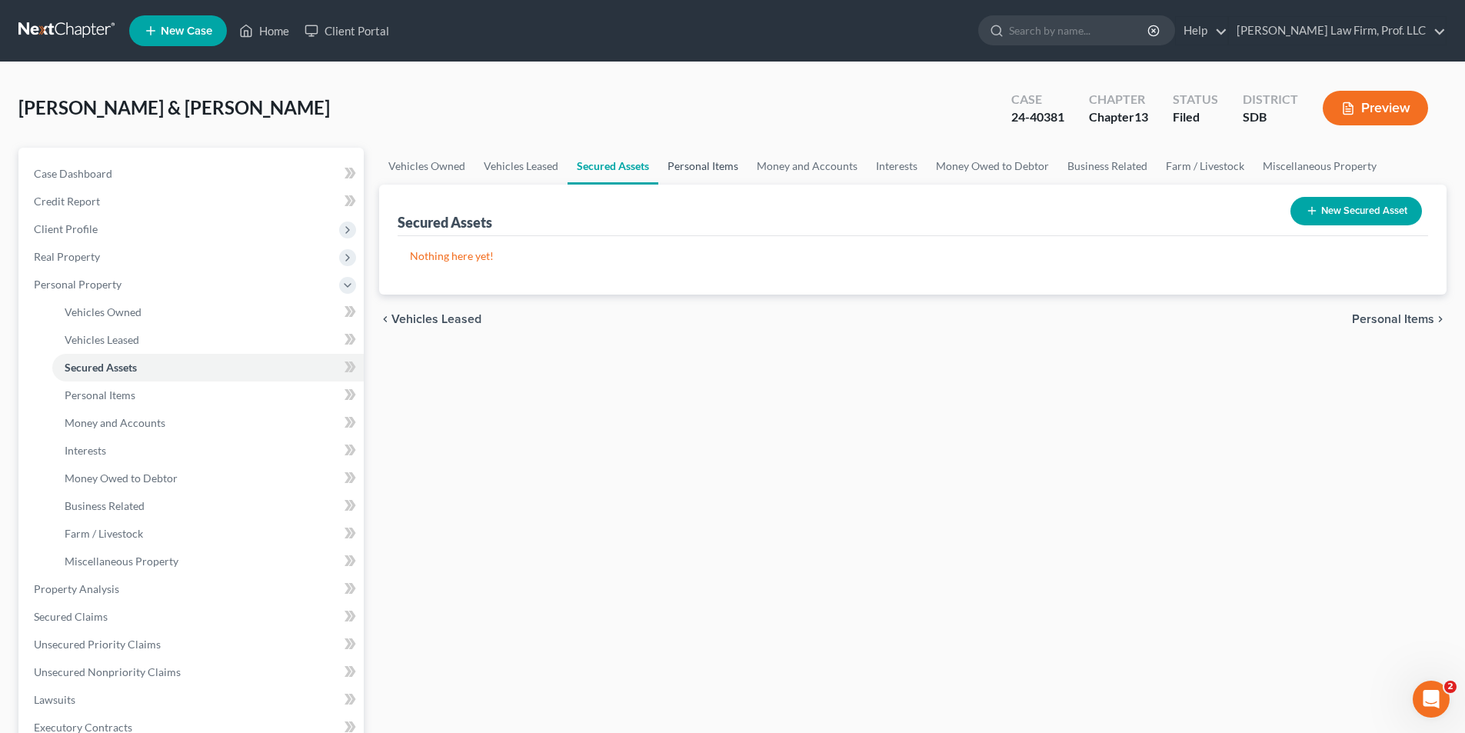
click at [698, 160] on link "Personal Items" at bounding box center [702, 166] width 89 height 37
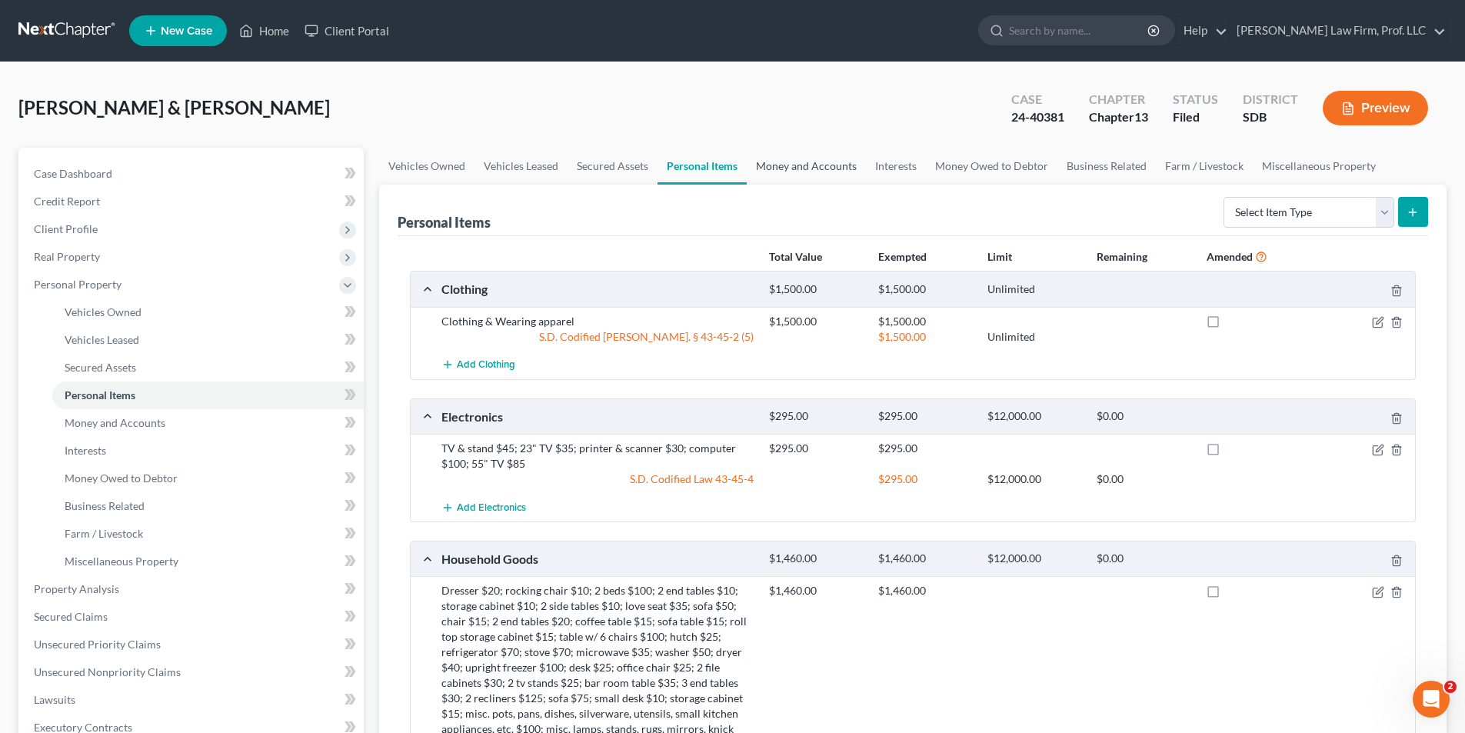
click at [799, 163] on link "Money and Accounts" at bounding box center [806, 166] width 119 height 37
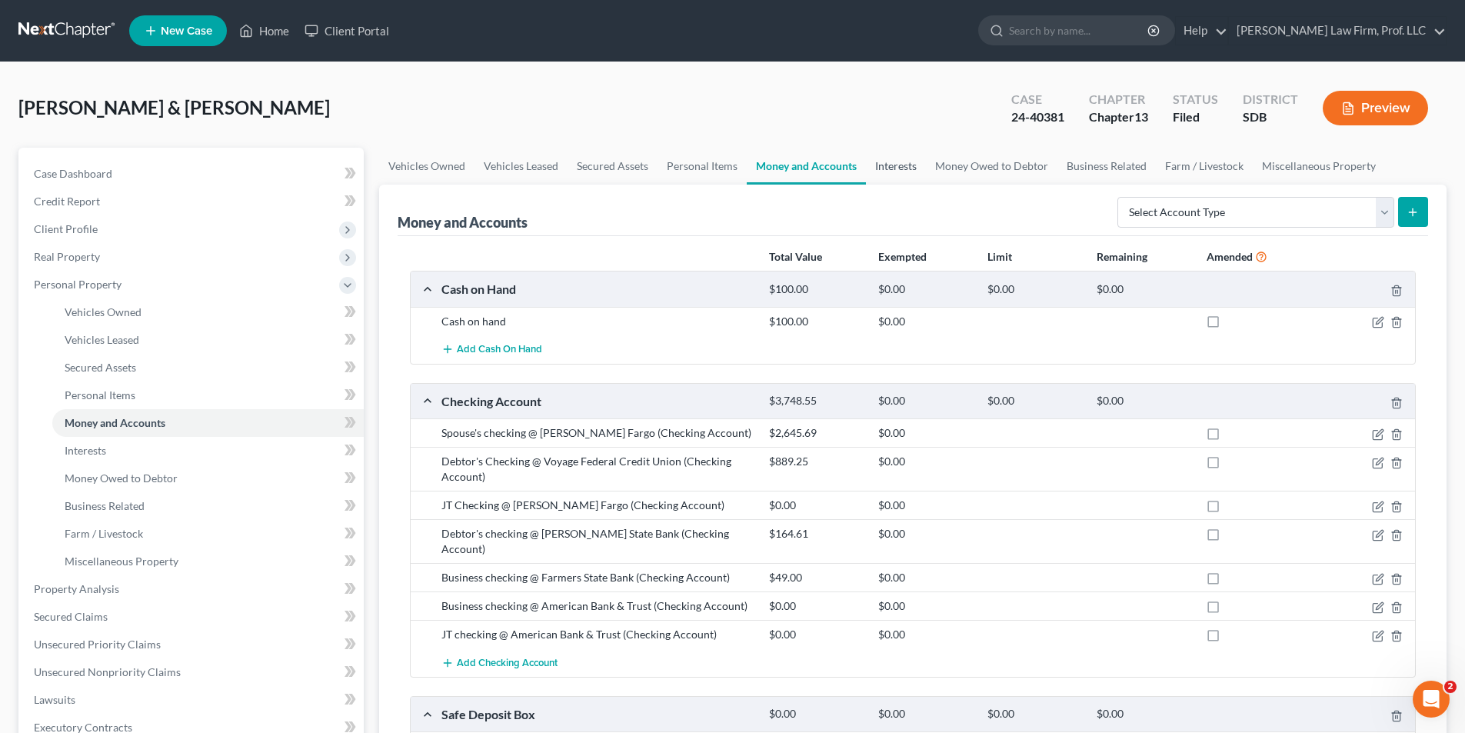
click at [907, 163] on link "Interests" at bounding box center [896, 166] width 60 height 37
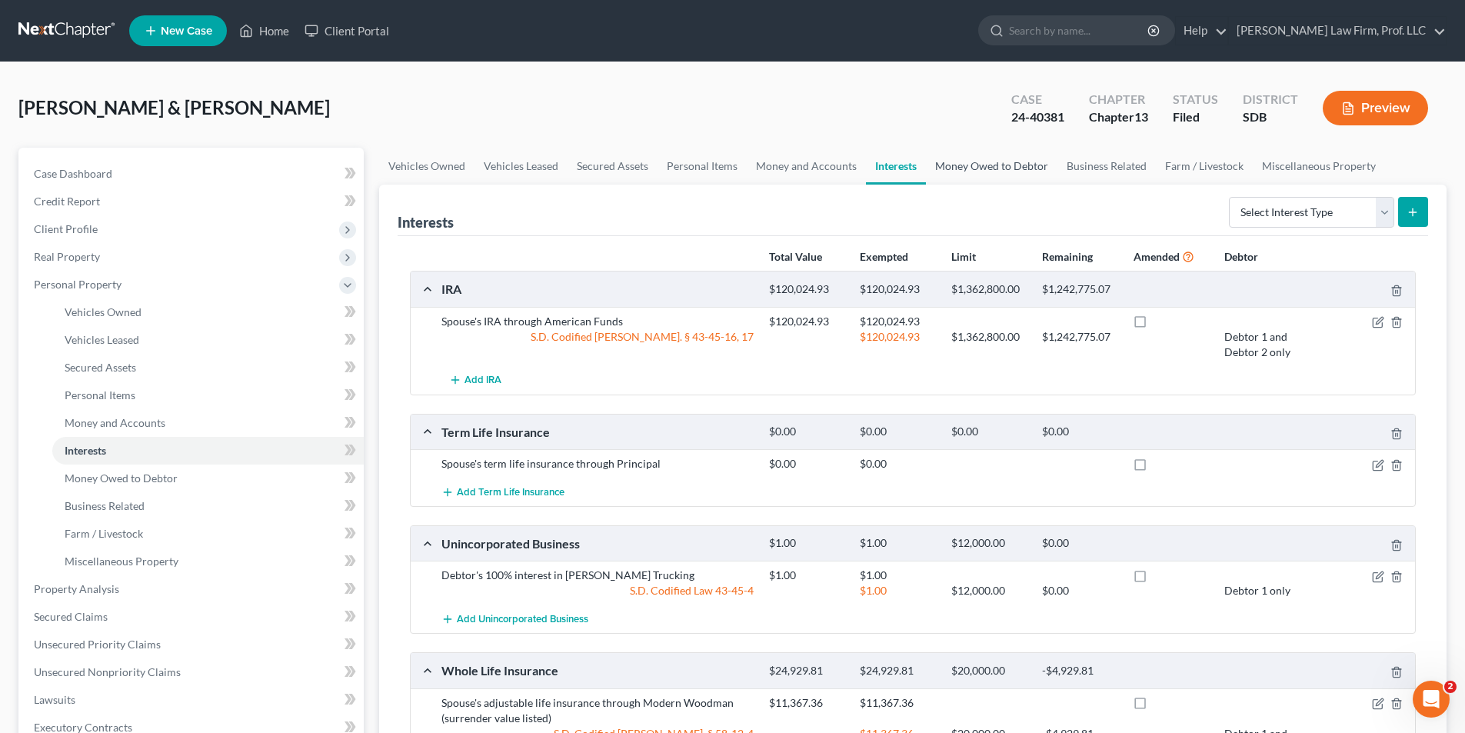
click at [1001, 163] on link "Money Owed to Debtor" at bounding box center [991, 166] width 131 height 37
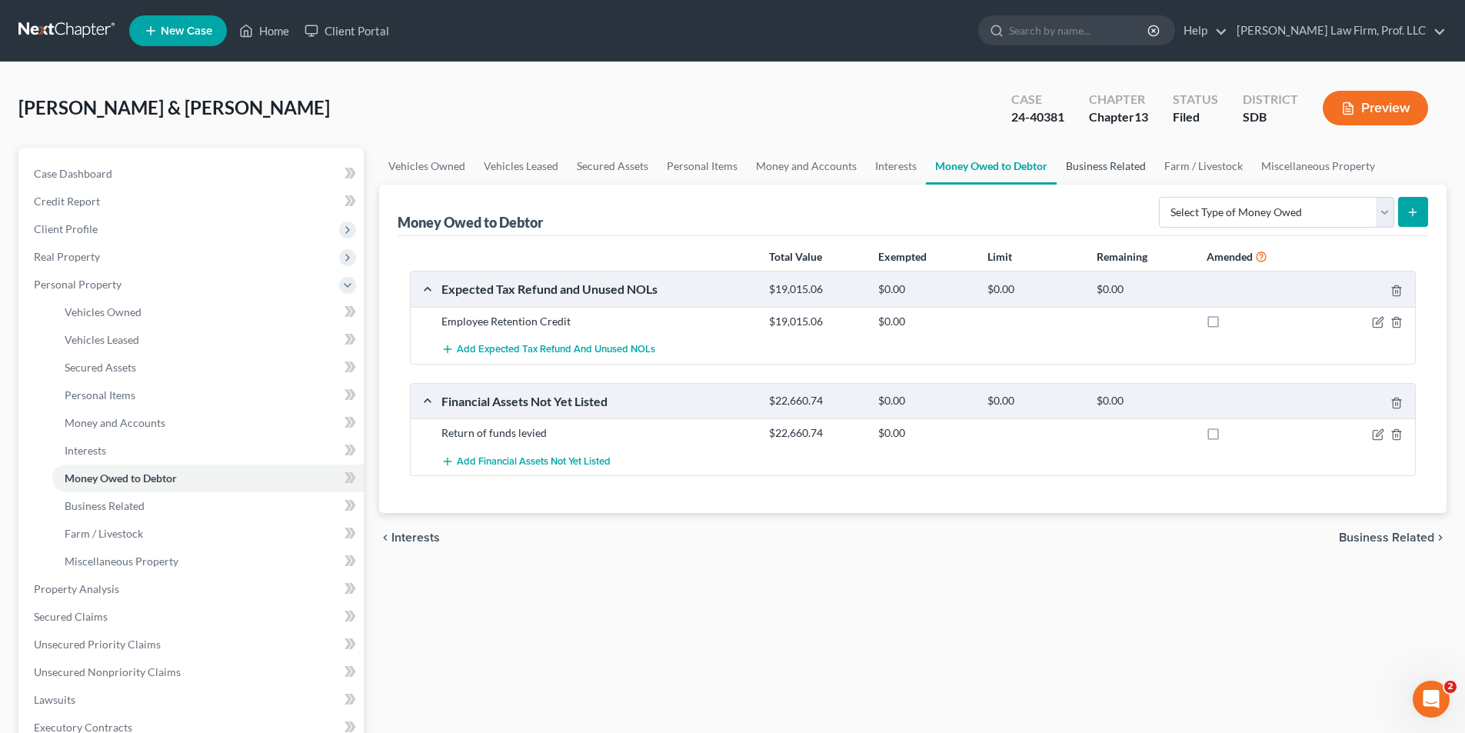
click at [1116, 165] on link "Business Related" at bounding box center [1105, 166] width 98 height 37
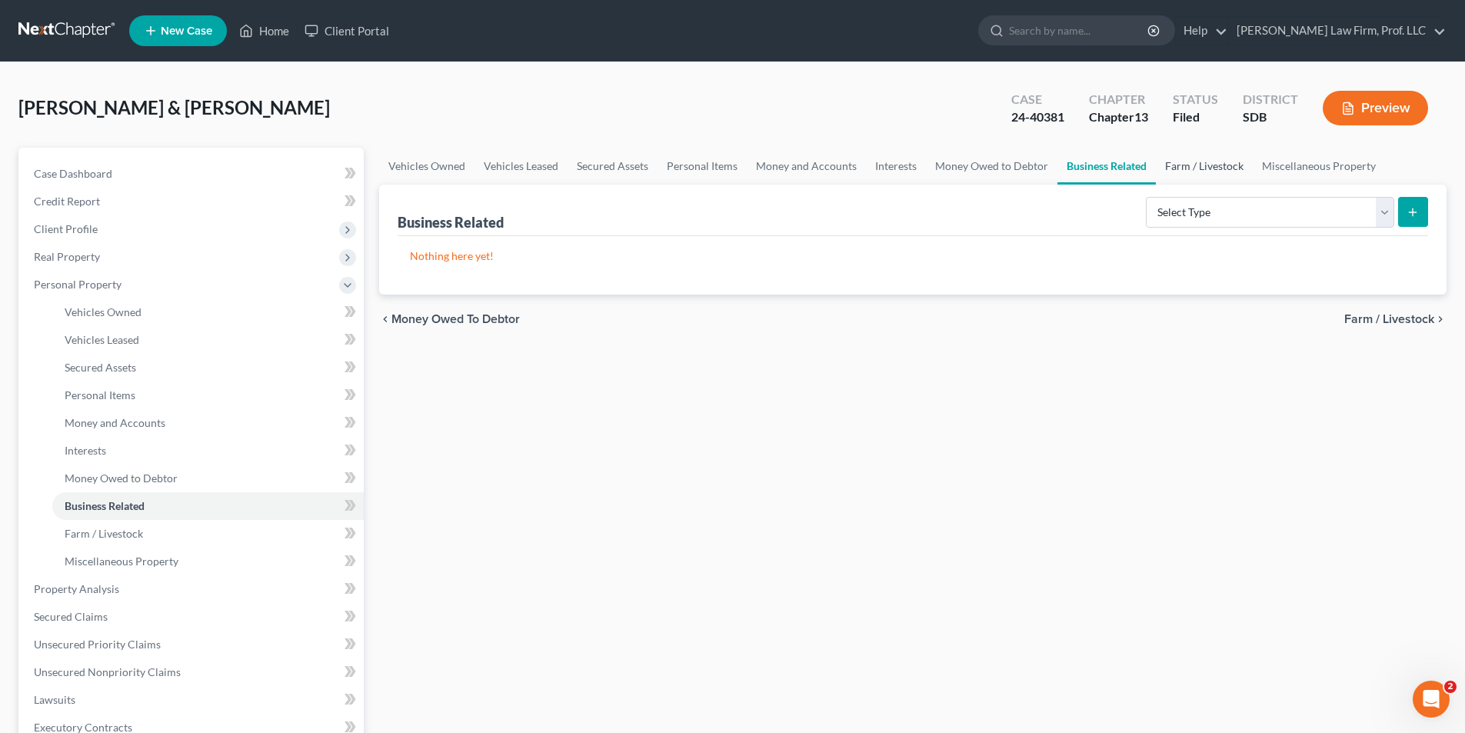
click at [1194, 168] on link "Farm / Livestock" at bounding box center [1204, 166] width 97 height 37
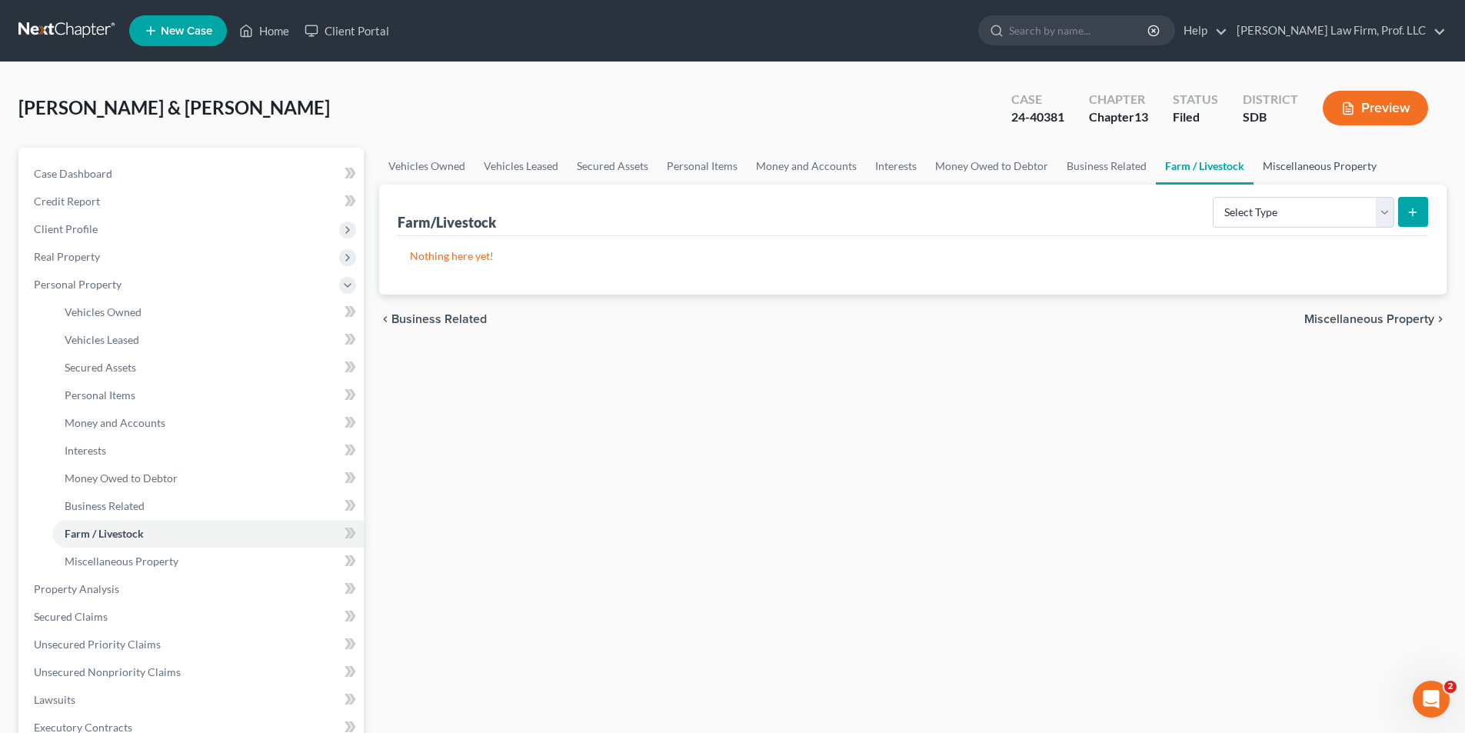
click at [1314, 168] on link "Miscellaneous Property" at bounding box center [1319, 166] width 132 height 37
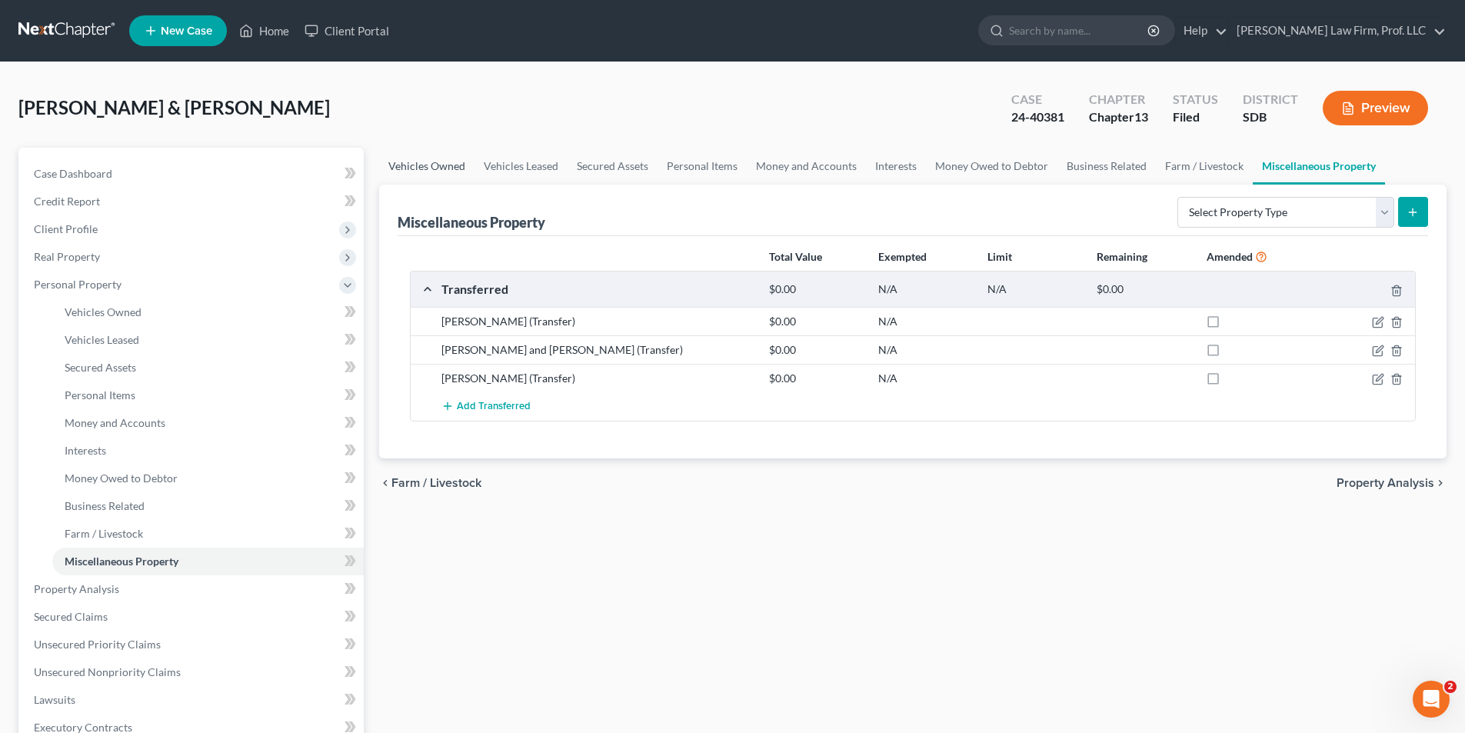
click at [438, 164] on link "Vehicles Owned" at bounding box center [426, 166] width 95 height 37
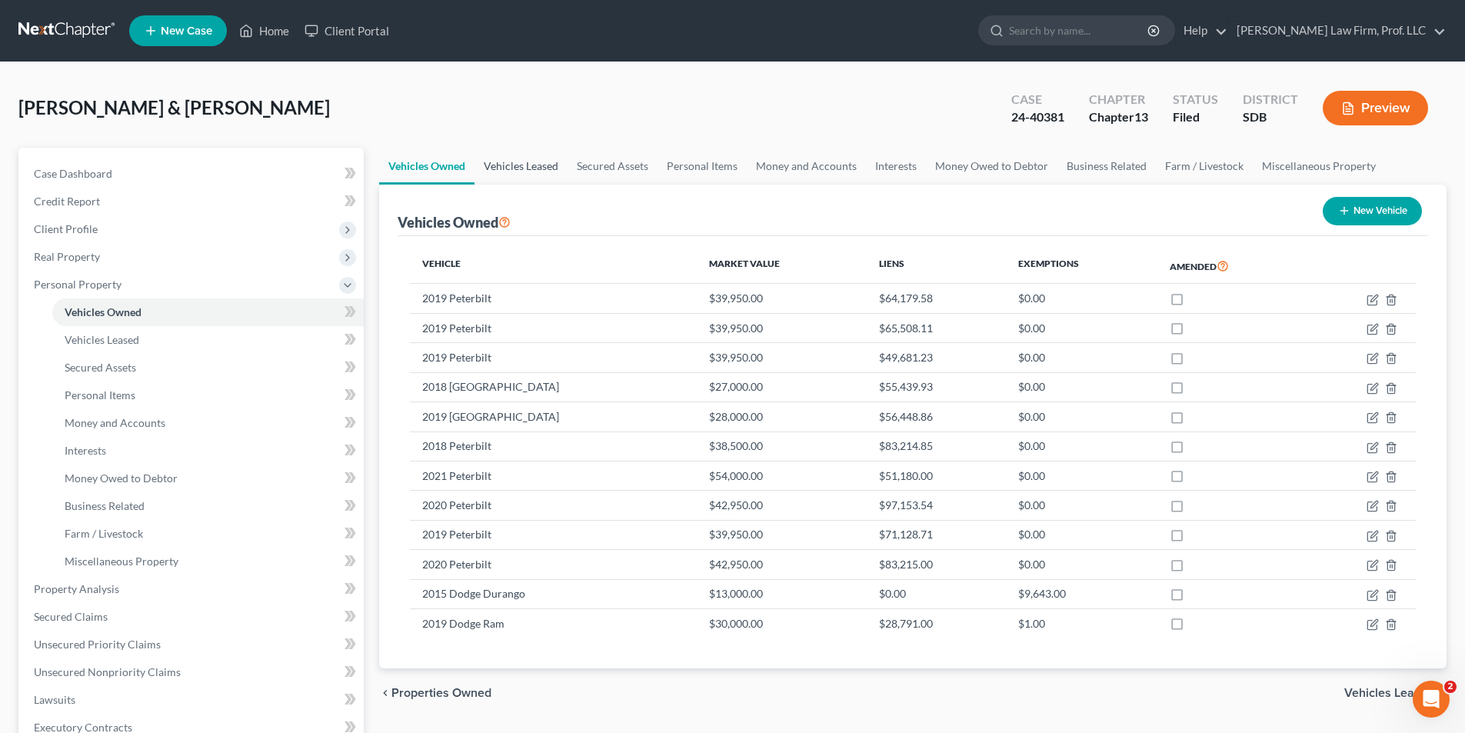
click at [521, 168] on link "Vehicles Leased" at bounding box center [520, 166] width 93 height 37
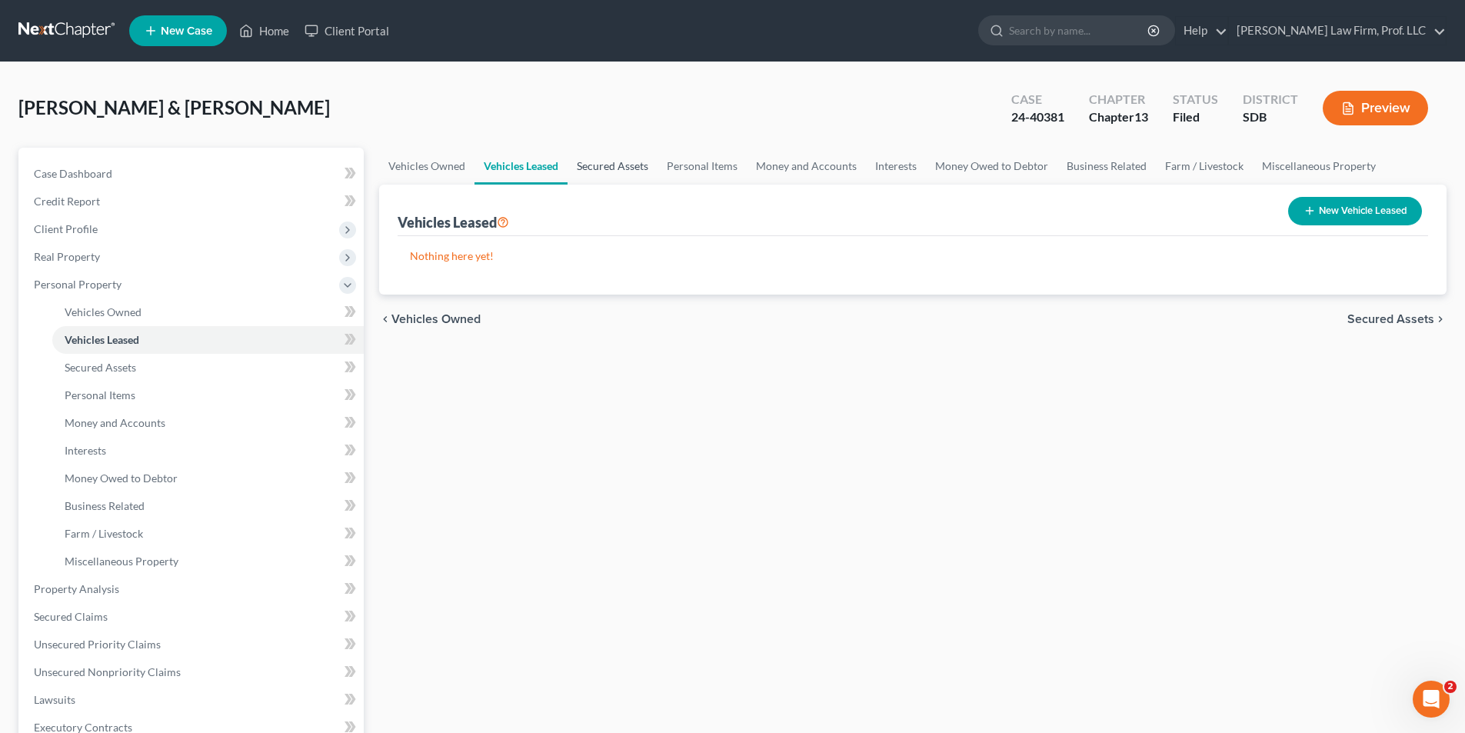
click at [611, 163] on link "Secured Assets" at bounding box center [612, 166] width 90 height 37
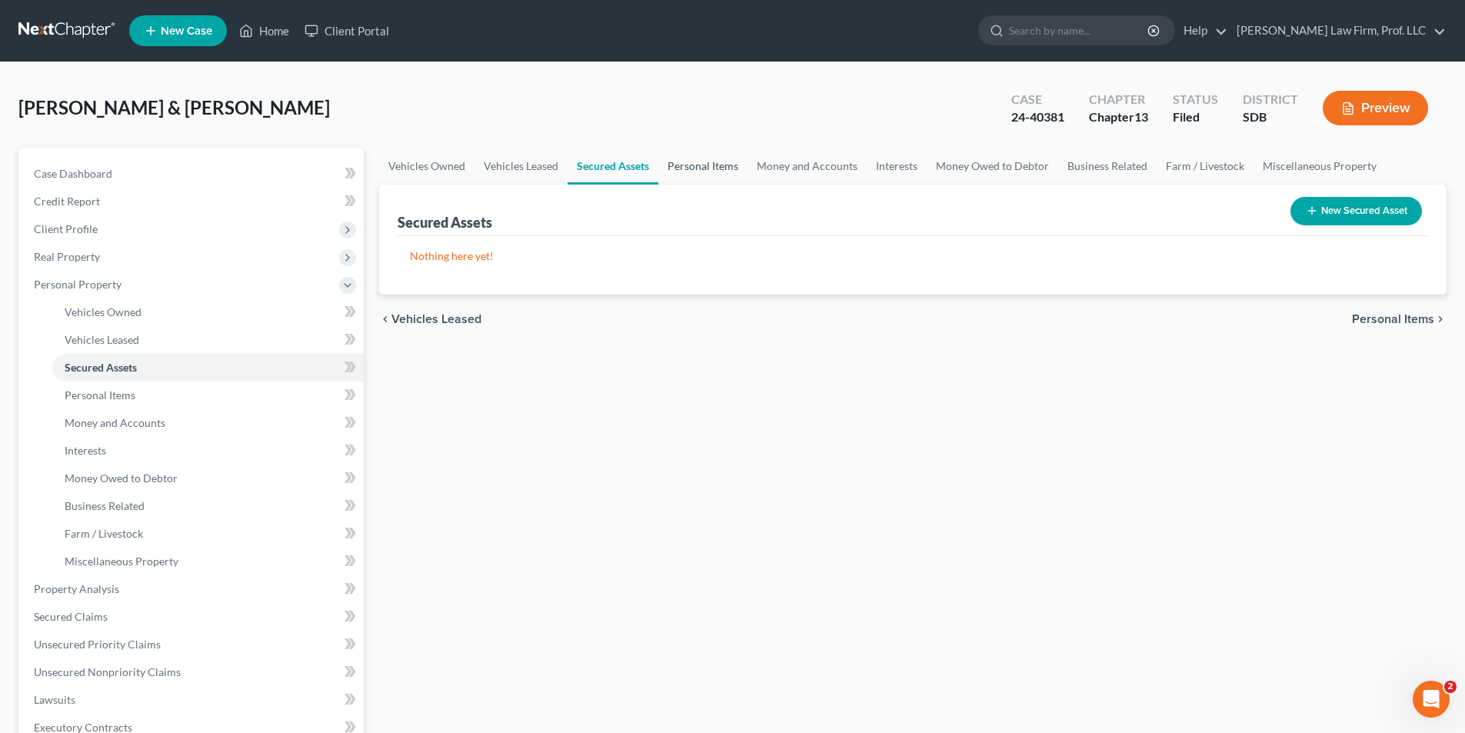
click at [713, 168] on link "Personal Items" at bounding box center [702, 166] width 89 height 37
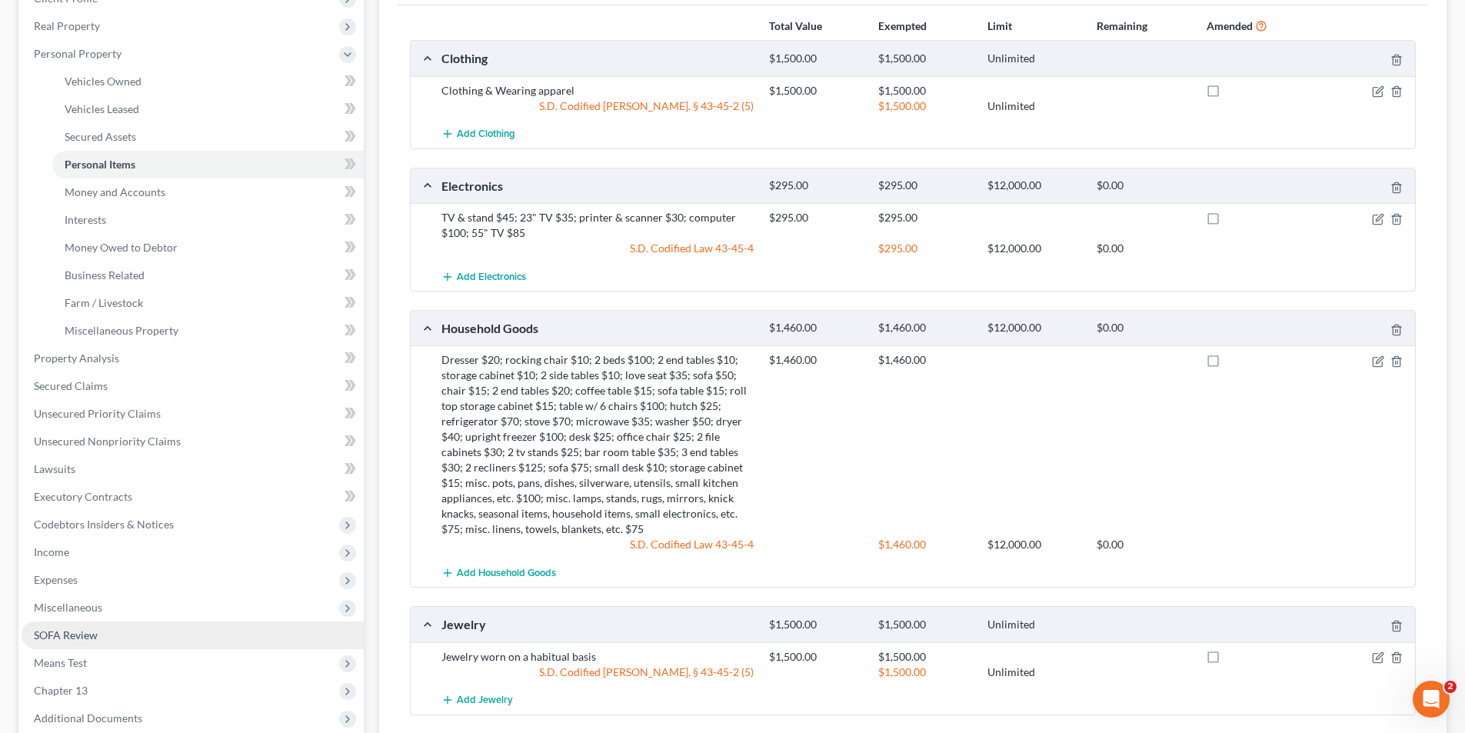
click at [80, 634] on span "SOFA Review" at bounding box center [66, 634] width 64 height 13
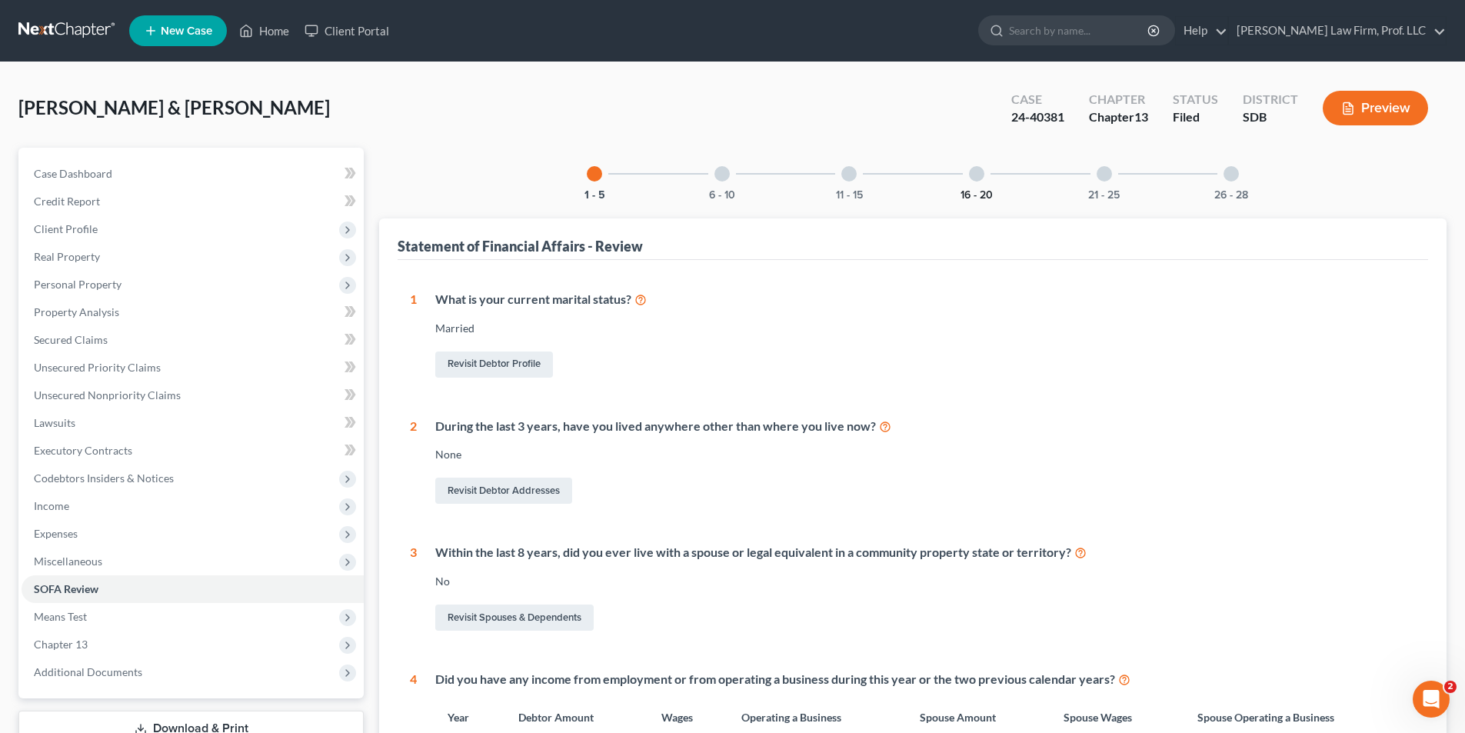
click at [979, 168] on div at bounding box center [976, 173] width 15 height 15
